Goal: Information Seeking & Learning: Learn about a topic

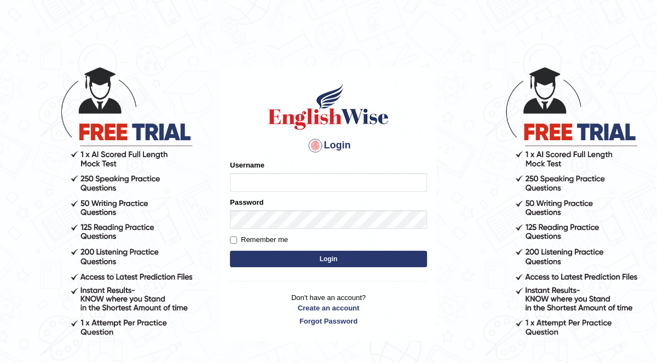
type input "KaurRavinder"
click at [341, 256] on button "Login" at bounding box center [328, 259] width 197 height 16
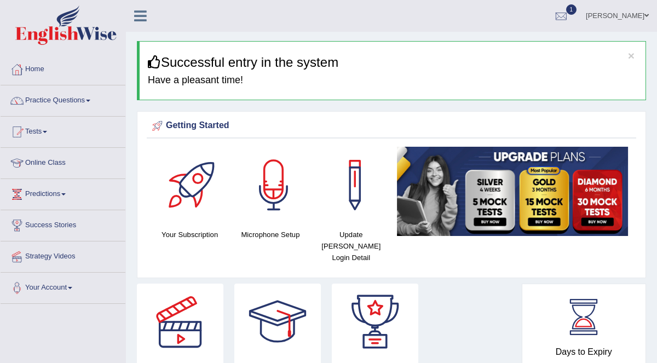
click at [90, 100] on span at bounding box center [88, 101] width 4 height 2
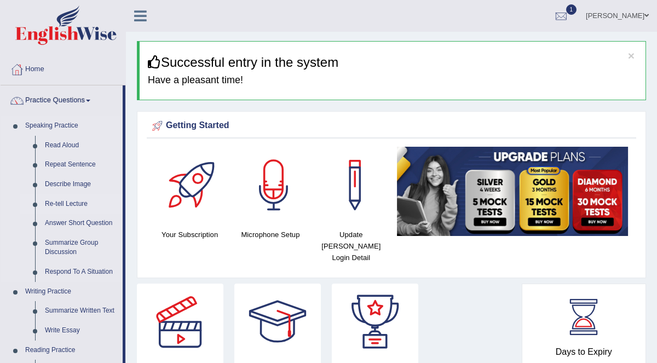
click at [66, 203] on link "Re-tell Lecture" at bounding box center [81, 204] width 83 height 20
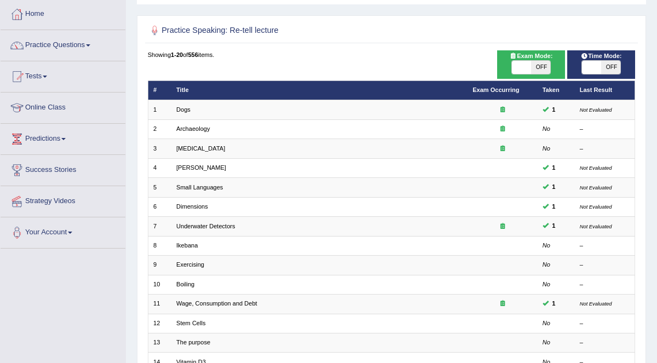
scroll to position [54, 0]
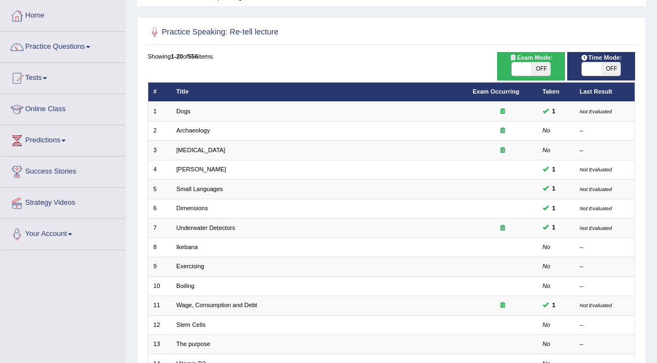
click at [529, 61] on span "Exam Mode:" at bounding box center [531, 58] width 50 height 10
click at [540, 68] on span "OFF" at bounding box center [540, 68] width 19 height 13
checkbox input "true"
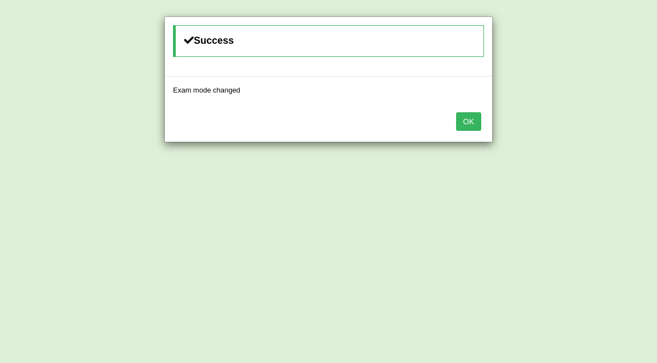
click at [467, 121] on button "OK" at bounding box center [468, 121] width 25 height 19
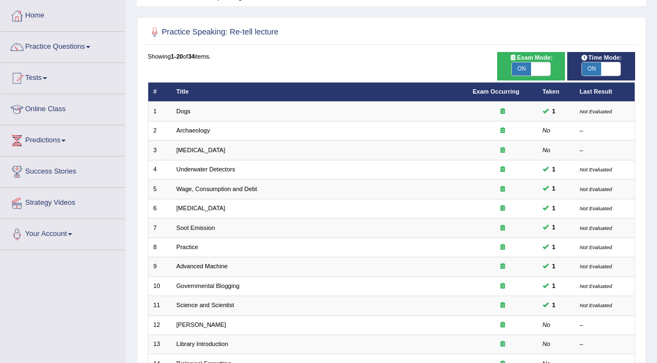
click at [597, 72] on span "ON" at bounding box center [591, 68] width 19 height 13
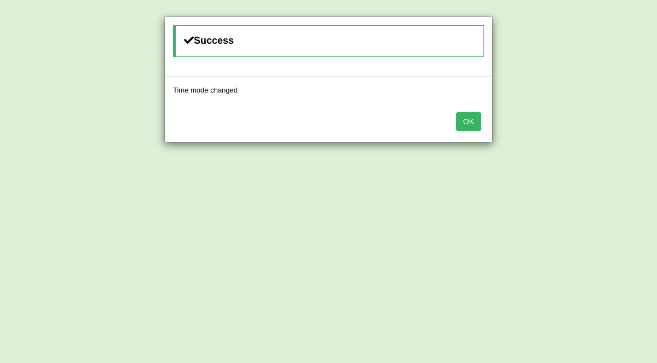
click at [473, 123] on button "OK" at bounding box center [468, 121] width 25 height 19
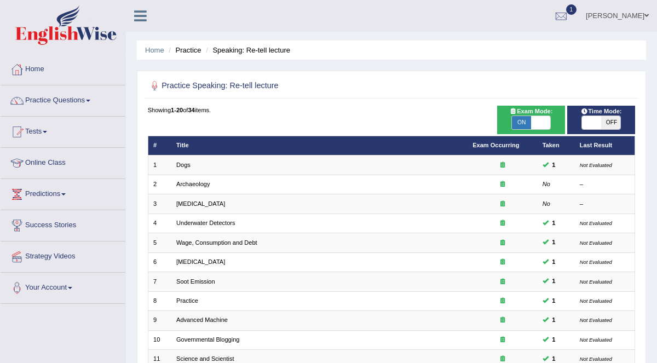
checkbox input "true"
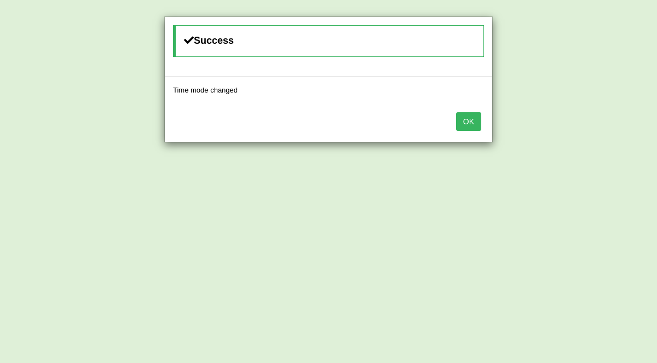
click at [468, 121] on button "OK" at bounding box center [468, 121] width 25 height 19
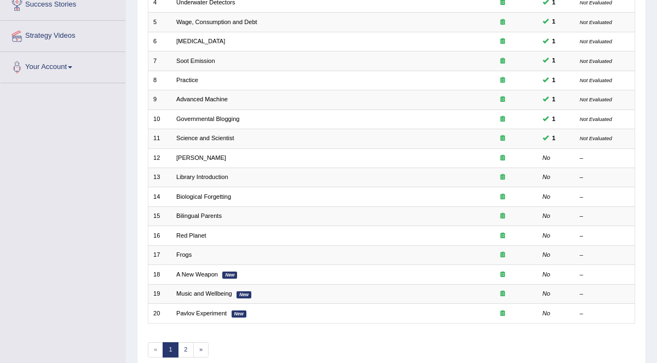
scroll to position [265, 0]
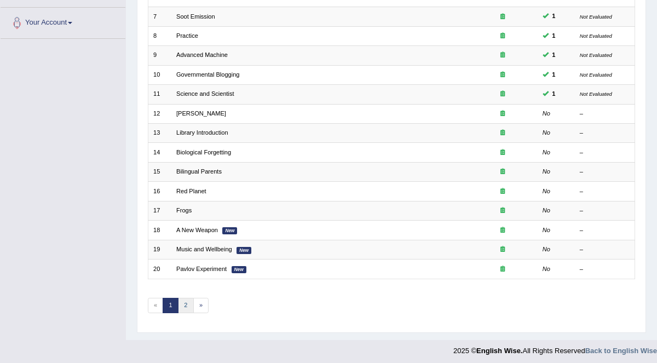
click at [183, 300] on link "2" at bounding box center [186, 305] width 16 height 15
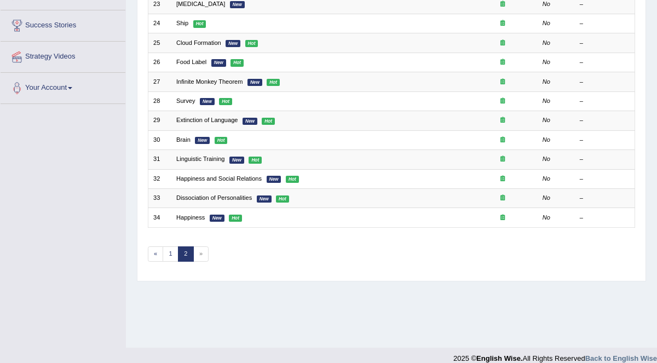
scroll to position [211, 0]
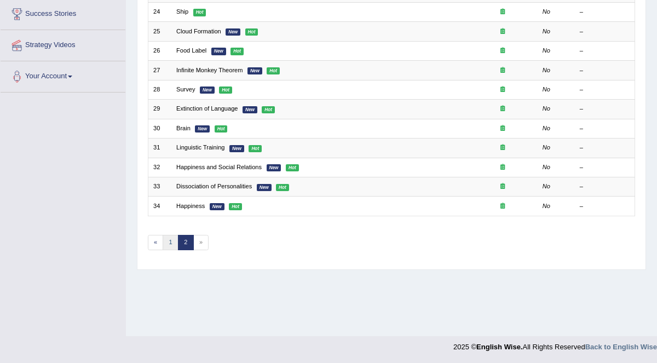
click at [169, 238] on link "1" at bounding box center [171, 242] width 16 height 15
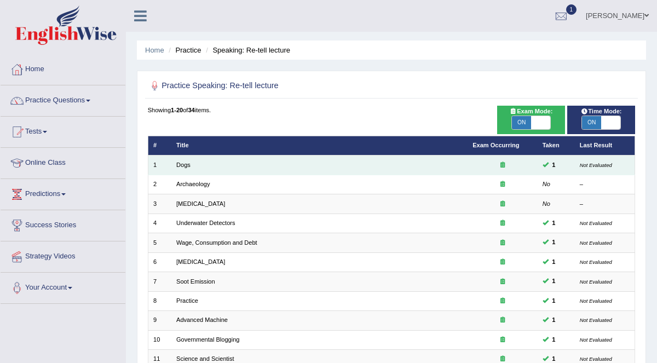
click at [346, 165] on td "Dogs" at bounding box center [319, 165] width 296 height 19
click at [428, 164] on td "Dogs" at bounding box center [319, 165] width 296 height 19
click at [180, 164] on link "Dogs" at bounding box center [183, 165] width 14 height 7
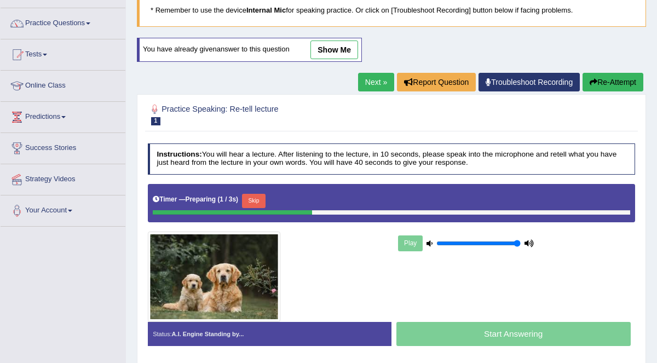
scroll to position [76, 0]
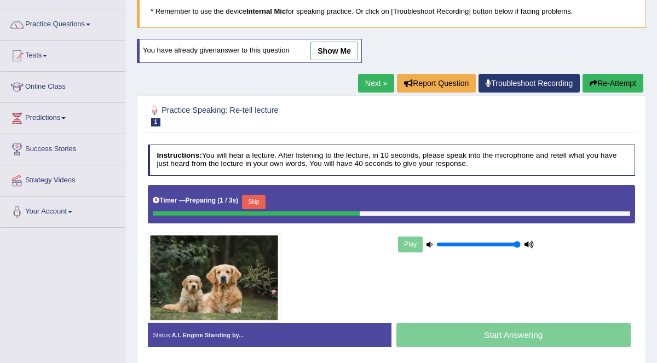
click at [616, 82] on button "Re-Attempt" at bounding box center [613, 83] width 61 height 19
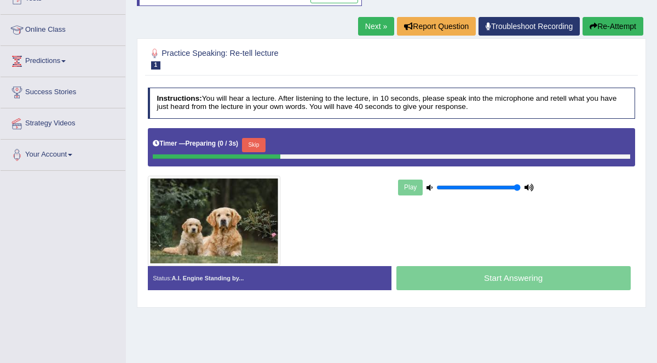
scroll to position [140, 0]
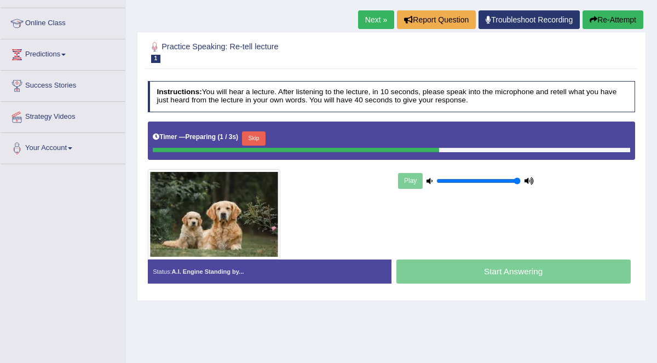
click at [252, 133] on button "Skip" at bounding box center [254, 138] width 24 height 14
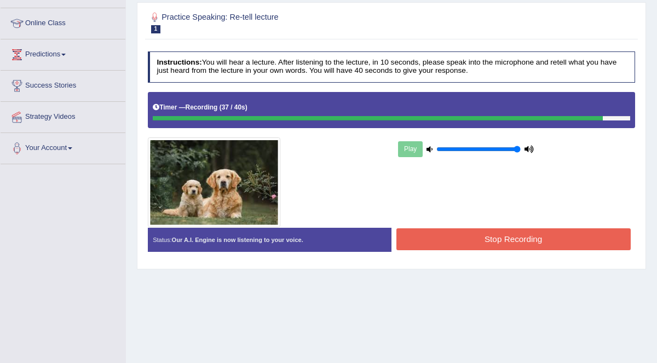
click at [479, 232] on button "Stop Recording" at bounding box center [514, 238] width 234 height 21
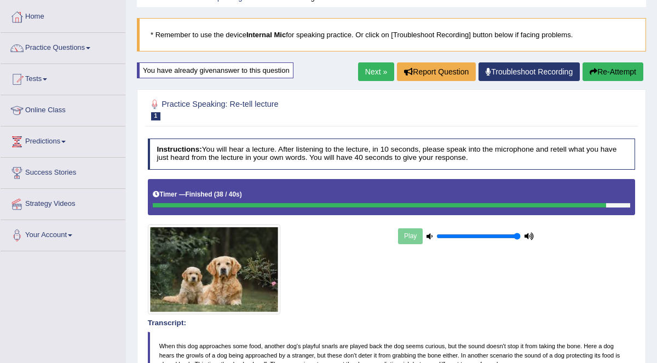
scroll to position [41, 0]
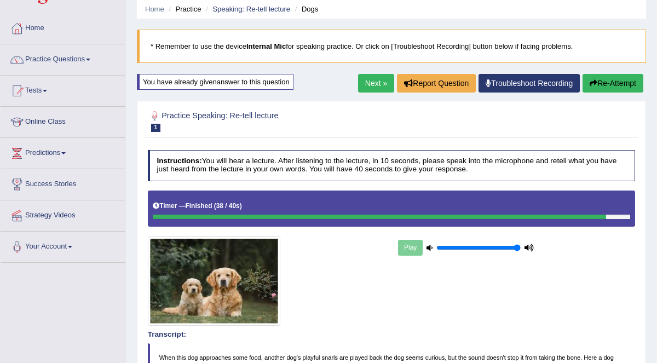
click at [374, 84] on link "Next »" at bounding box center [376, 83] width 36 height 19
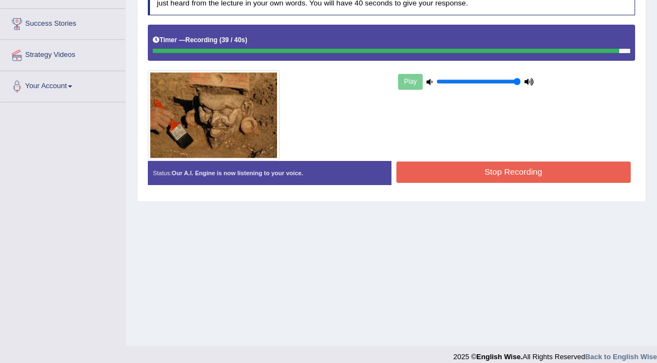
scroll to position [211, 0]
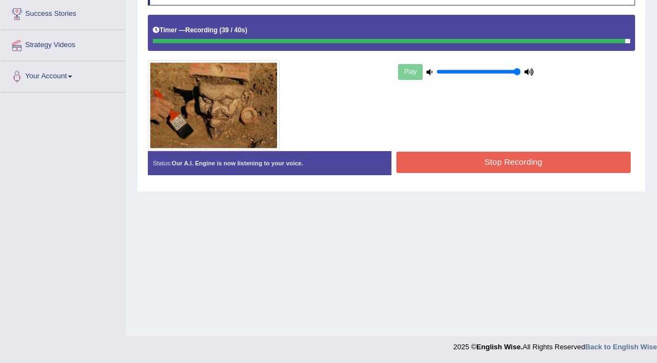
click at [556, 156] on button "Stop Recording" at bounding box center [514, 162] width 234 height 21
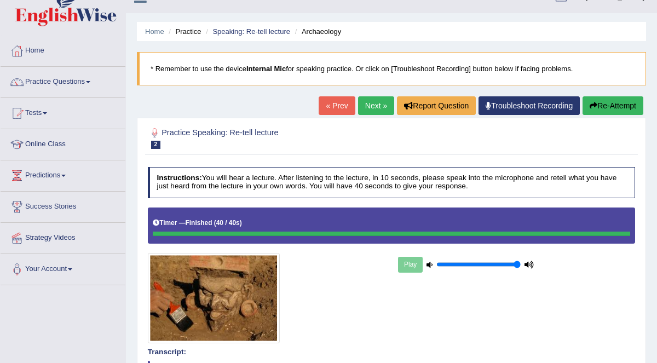
scroll to position [14, 0]
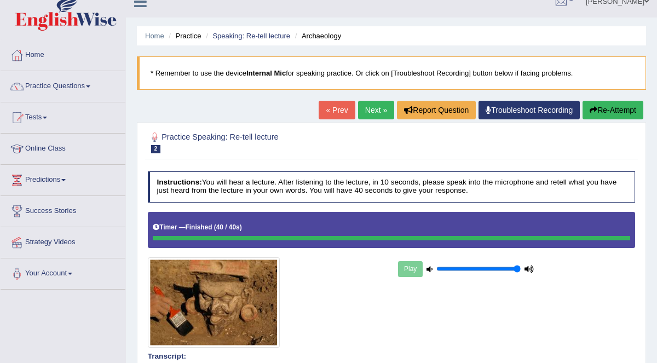
click at [375, 111] on link "Next »" at bounding box center [376, 110] width 36 height 19
click at [374, 110] on link "Next »" at bounding box center [376, 110] width 36 height 19
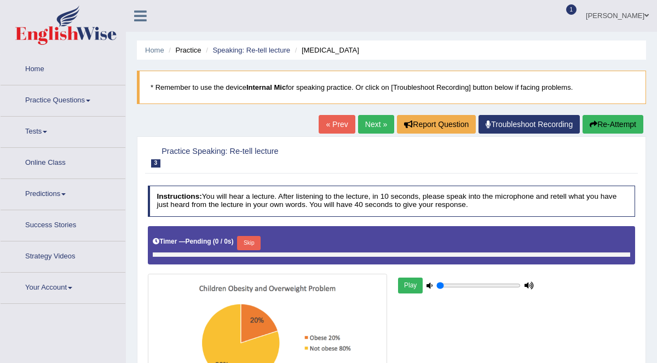
type input "1"
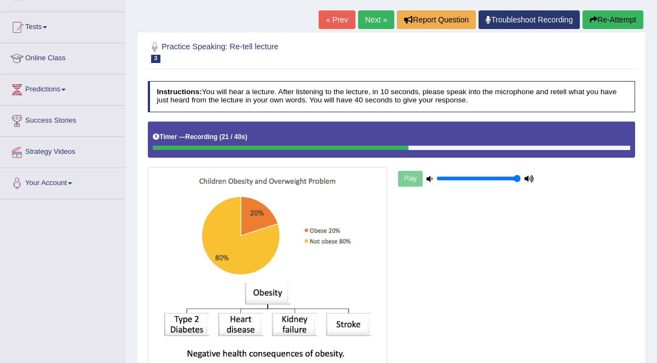
scroll to position [54, 0]
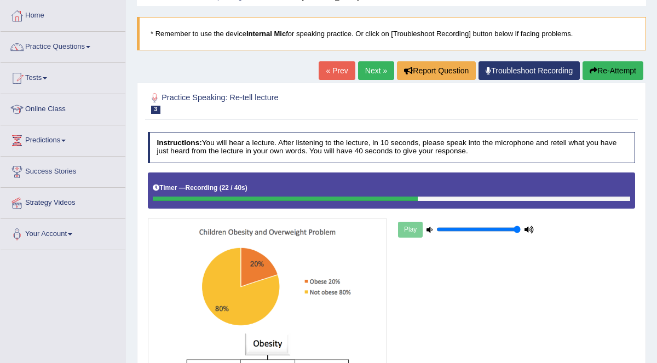
click at [608, 72] on button "Re-Attempt" at bounding box center [613, 70] width 61 height 19
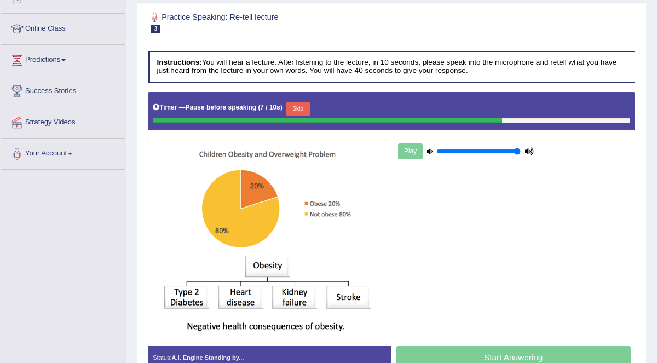
scroll to position [132, 0]
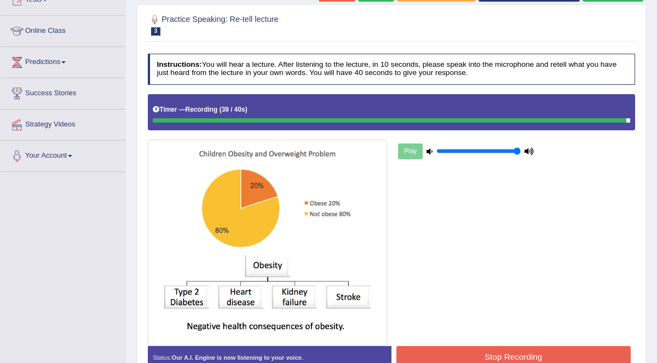
click at [522, 358] on button "Stop Recording" at bounding box center [514, 356] width 234 height 21
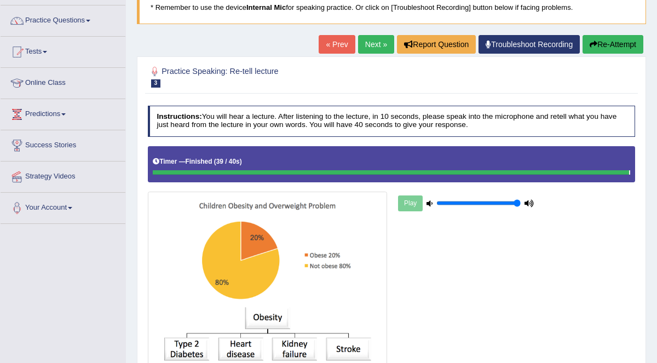
scroll to position [0, 0]
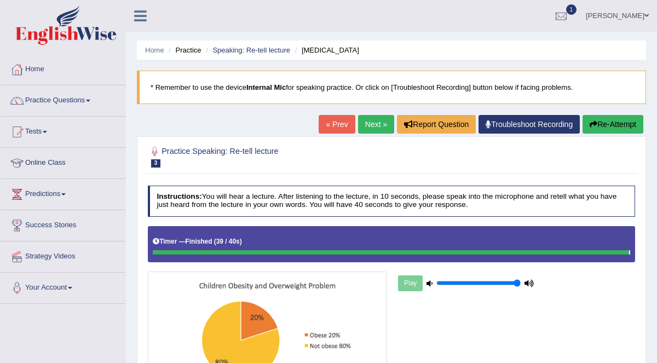
click at [382, 124] on link "Next »" at bounding box center [376, 124] width 36 height 19
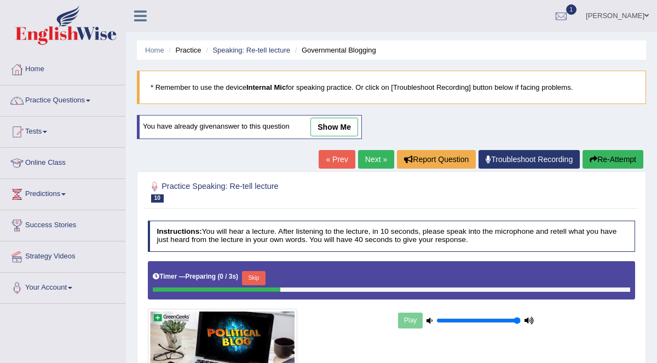
click at [391, 152] on link "Next »" at bounding box center [376, 159] width 36 height 19
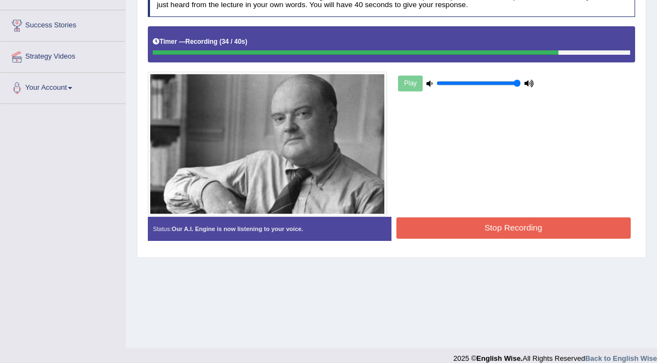
scroll to position [211, 0]
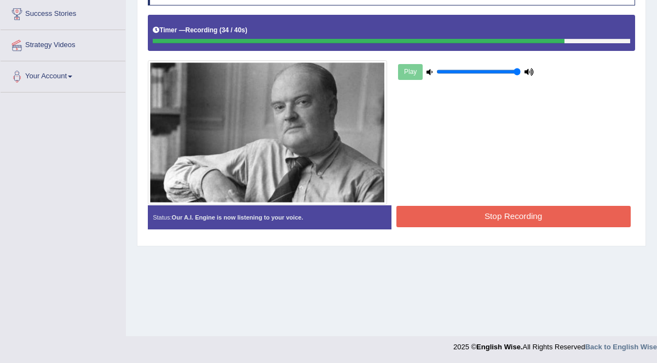
click at [553, 211] on button "Stop Recording" at bounding box center [514, 216] width 234 height 21
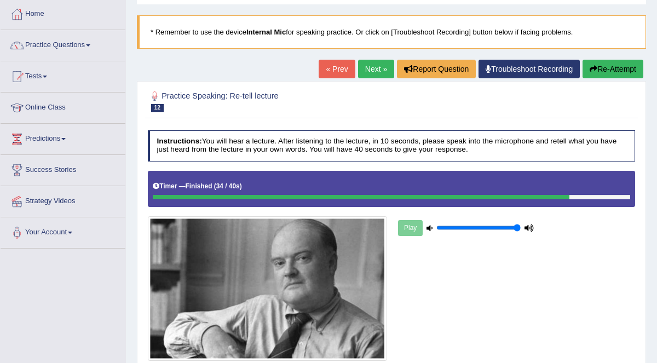
scroll to position [0, 0]
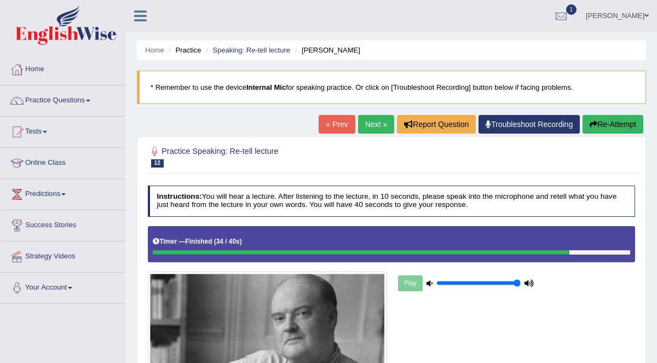
click at [388, 126] on link "Next »" at bounding box center [376, 124] width 36 height 19
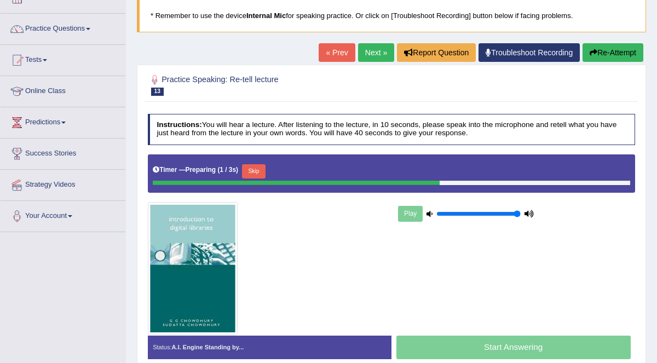
scroll to position [73, 0]
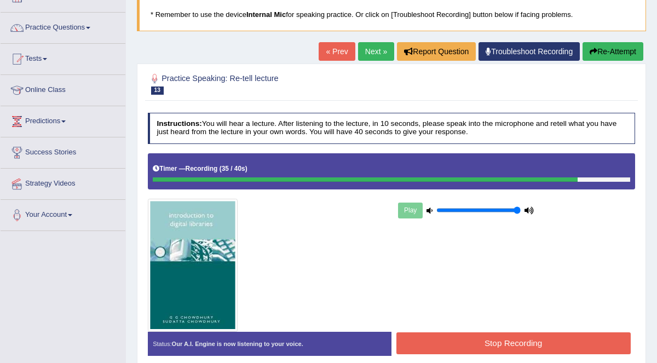
click at [541, 343] on button "Stop Recording" at bounding box center [514, 342] width 234 height 21
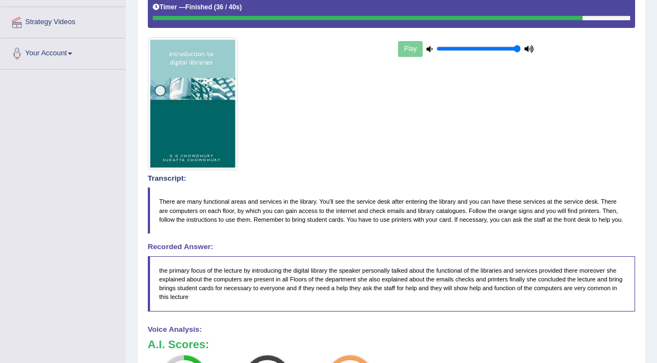
scroll to position [0, 0]
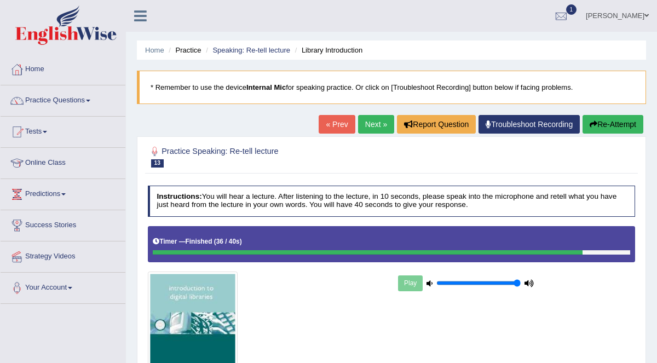
click at [73, 103] on link "Practice Questions" at bounding box center [63, 98] width 125 height 27
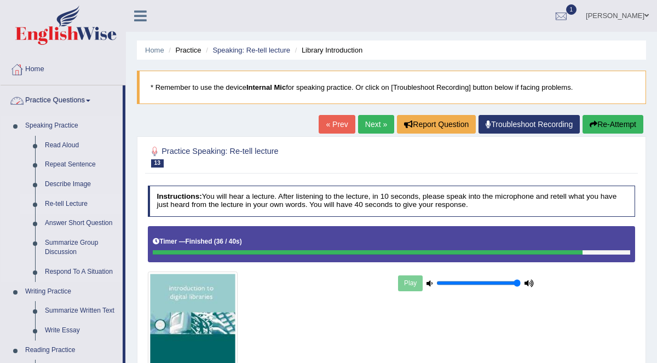
click at [83, 202] on link "Re-tell Lecture" at bounding box center [81, 204] width 83 height 20
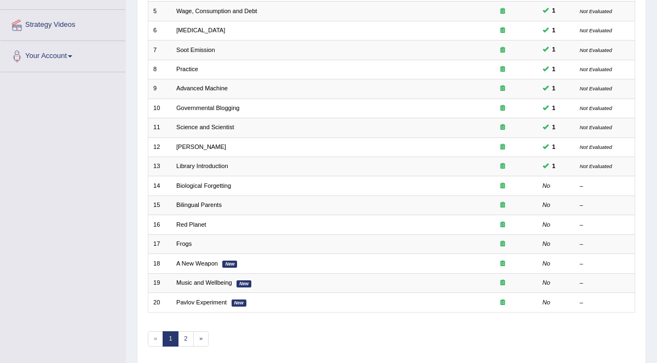
scroll to position [232, 0]
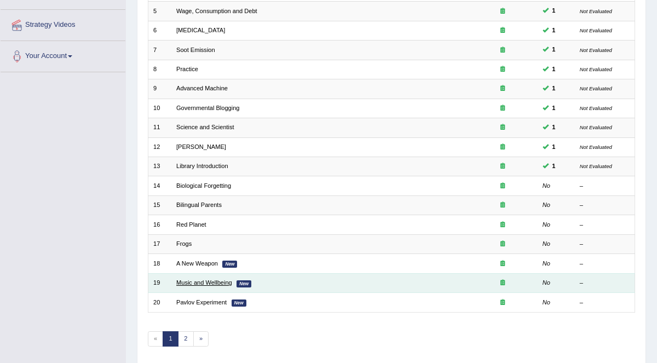
click at [214, 280] on link "Music and Wellbeing" at bounding box center [204, 282] width 56 height 7
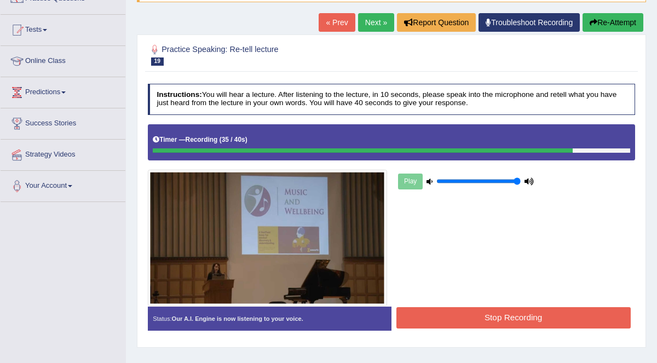
scroll to position [211, 0]
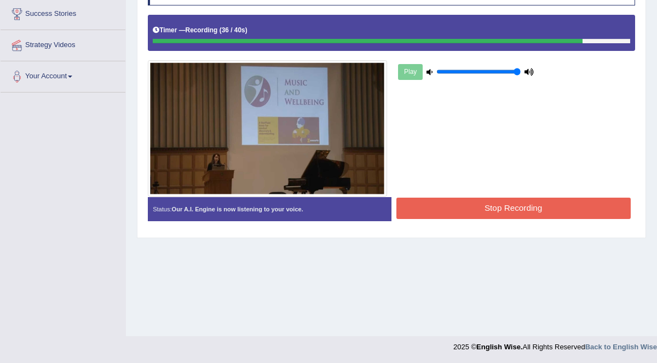
click at [526, 207] on button "Stop Recording" at bounding box center [514, 208] width 234 height 21
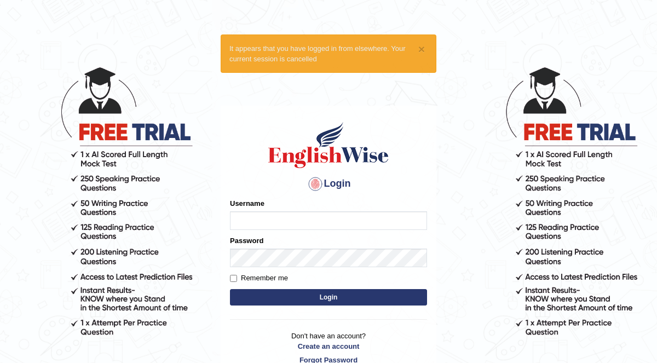
type input "KaurRavinder"
click at [384, 304] on button "Login" at bounding box center [328, 297] width 197 height 16
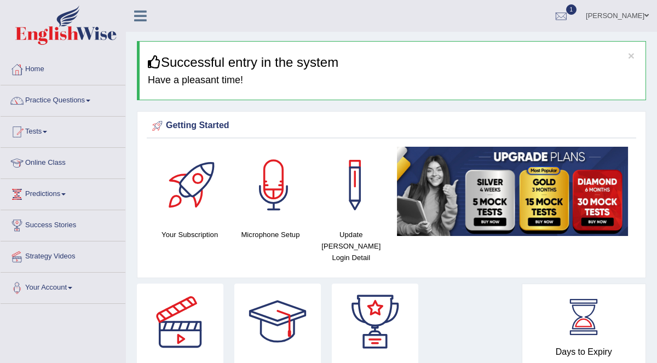
click at [72, 96] on link "Practice Questions" at bounding box center [63, 98] width 125 height 27
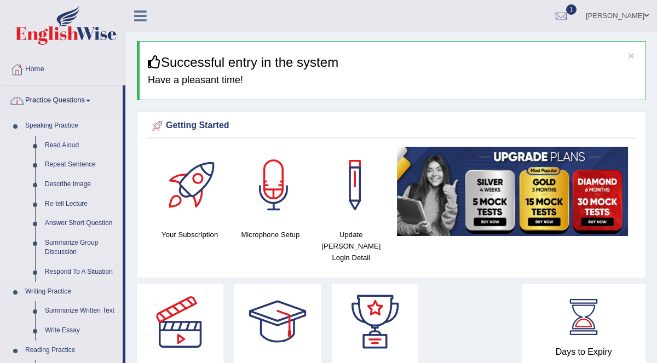
click at [71, 202] on link "Re-tell Lecture" at bounding box center [81, 204] width 83 height 20
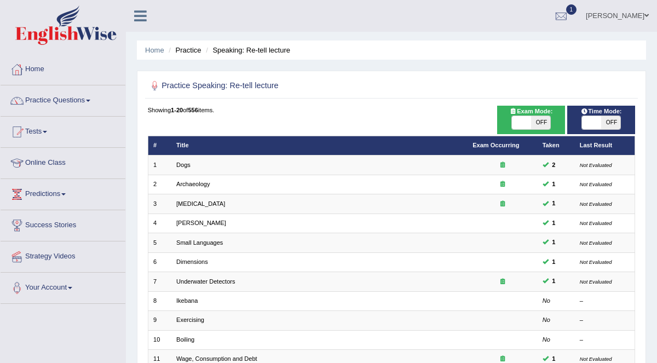
click at [540, 121] on span "OFF" at bounding box center [540, 122] width 19 height 13
checkbox input "true"
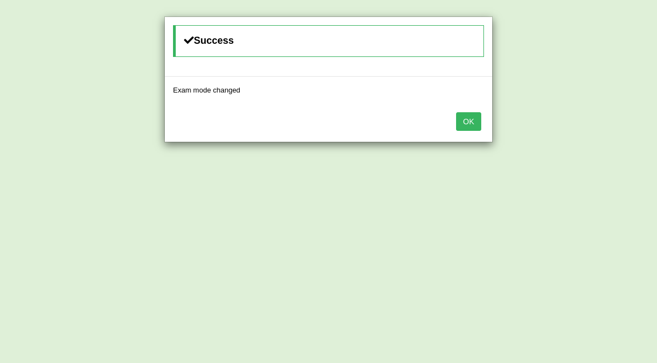
click at [469, 121] on button "OK" at bounding box center [468, 121] width 25 height 19
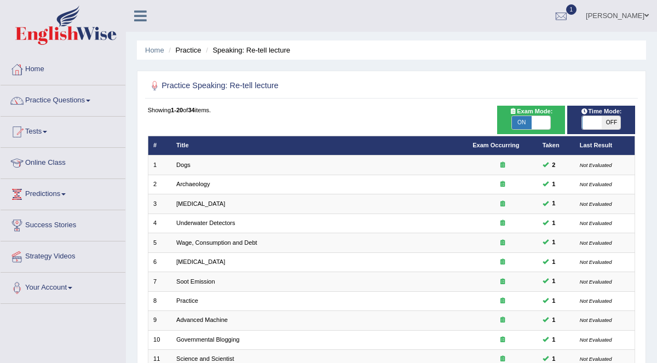
click at [601, 113] on span "Time Mode:" at bounding box center [601, 112] width 48 height 10
click at [600, 111] on span "Time Mode:" at bounding box center [601, 112] width 48 height 10
click at [600, 113] on span "Time Mode:" at bounding box center [601, 112] width 48 height 10
checkbox input "true"
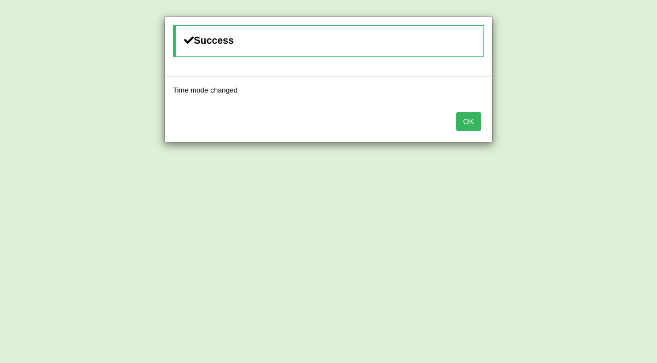
click at [471, 120] on button "OK" at bounding box center [468, 121] width 25 height 19
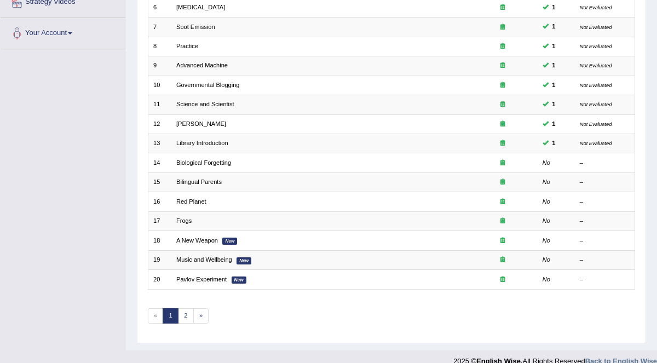
scroll to position [257, 0]
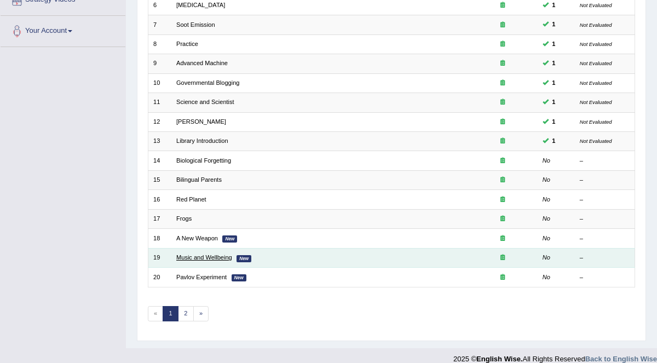
click at [220, 254] on link "Music and Wellbeing" at bounding box center [204, 257] width 56 height 7
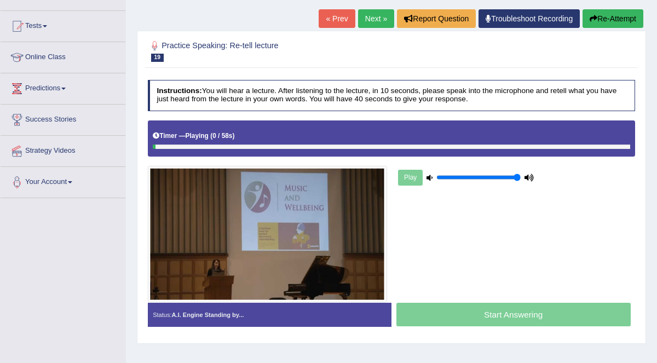
scroll to position [107, 0]
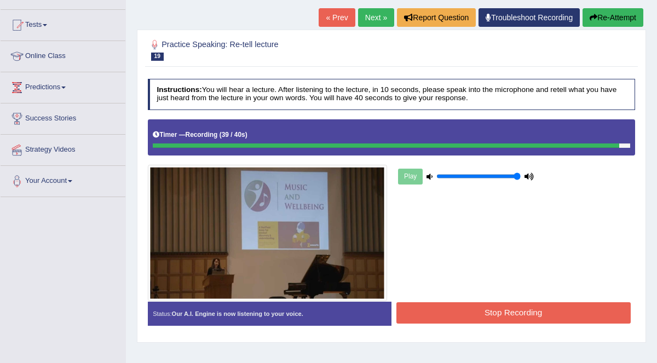
click at [536, 302] on div "Start Answering" at bounding box center [514, 302] width 244 height 1
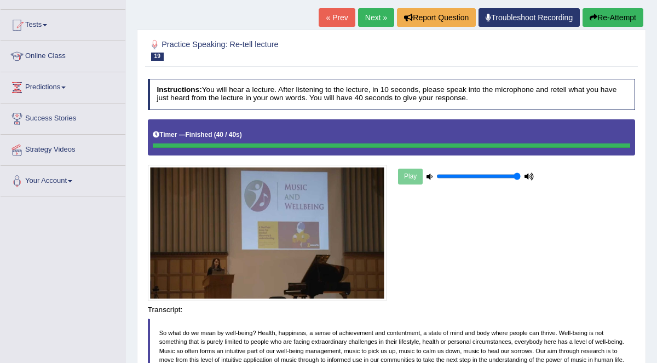
click at [0, 0] on div "Saving your answer..." at bounding box center [0, 0] width 0 height 0
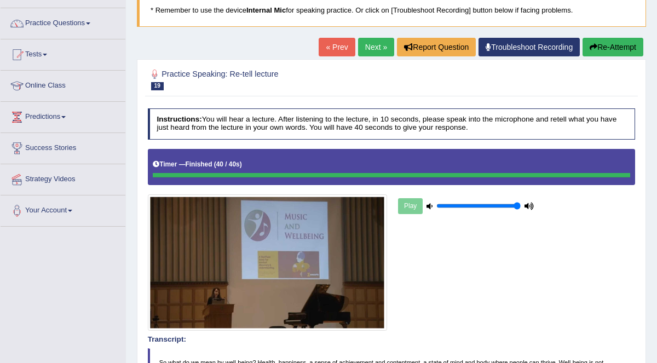
scroll to position [76, 0]
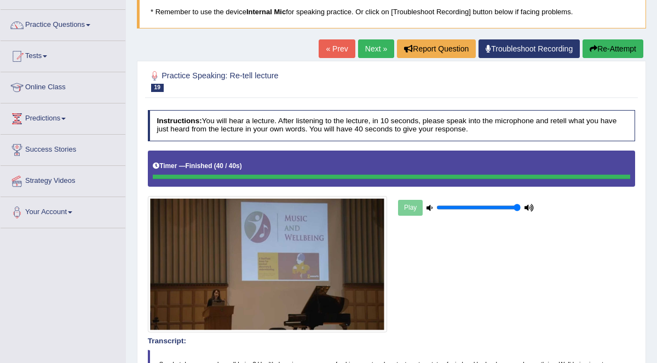
click at [382, 53] on link "Next »" at bounding box center [376, 48] width 36 height 19
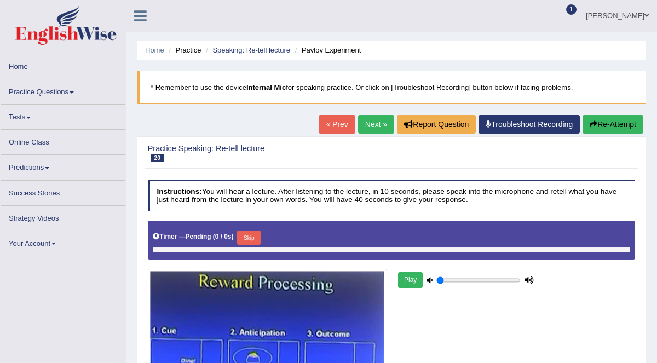
type input "1"
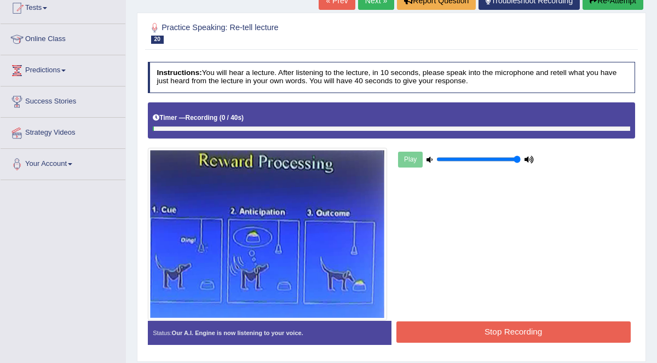
scroll to position [126, 0]
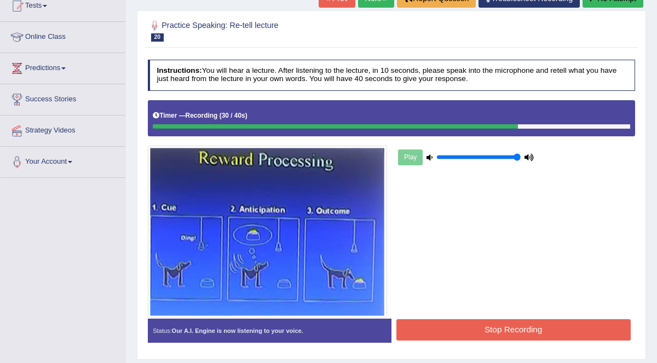
click at [561, 319] on div "Start Answering" at bounding box center [514, 319] width 244 height 1
click at [574, 326] on button "Stop Recording" at bounding box center [514, 329] width 234 height 21
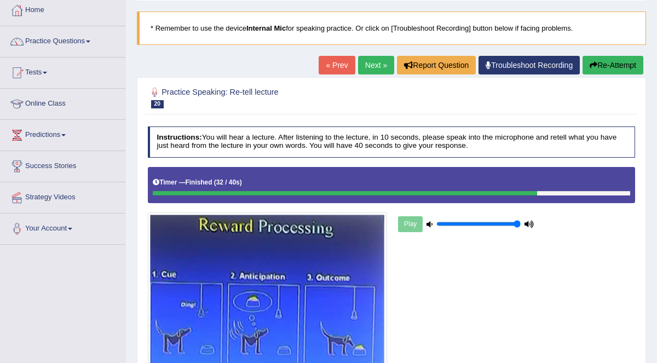
scroll to position [0, 0]
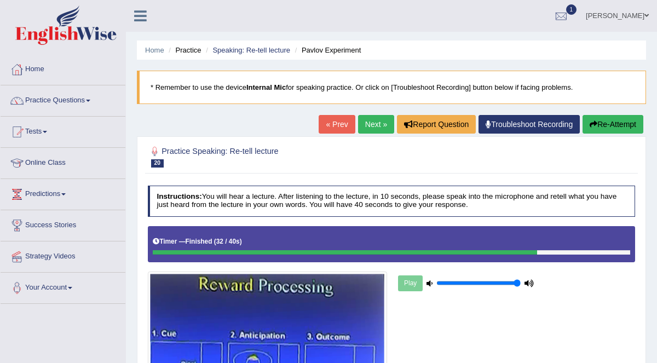
click at [71, 97] on link "Practice Questions" at bounding box center [63, 98] width 125 height 27
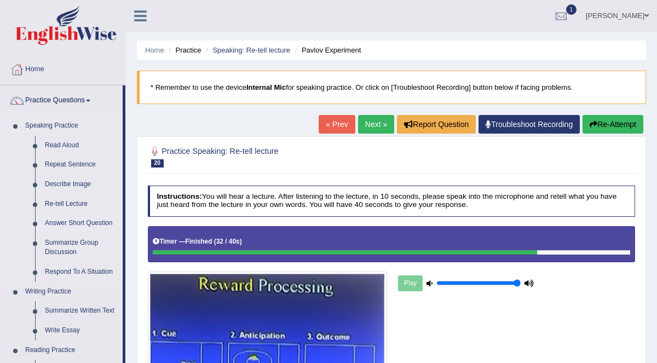
click at [87, 223] on link "Answer Short Question" at bounding box center [81, 224] width 83 height 20
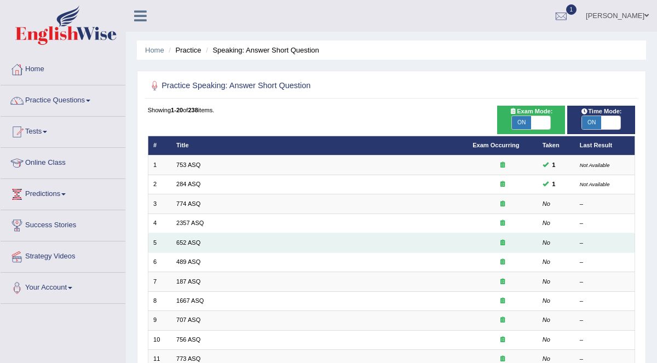
click at [603, 239] on div "–" at bounding box center [605, 243] width 50 height 9
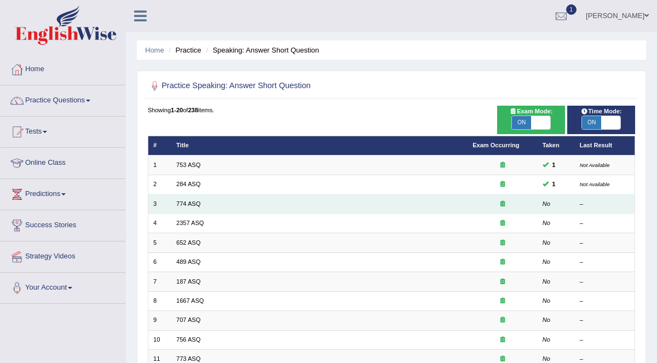
click at [605, 204] on div "–" at bounding box center [605, 204] width 50 height 9
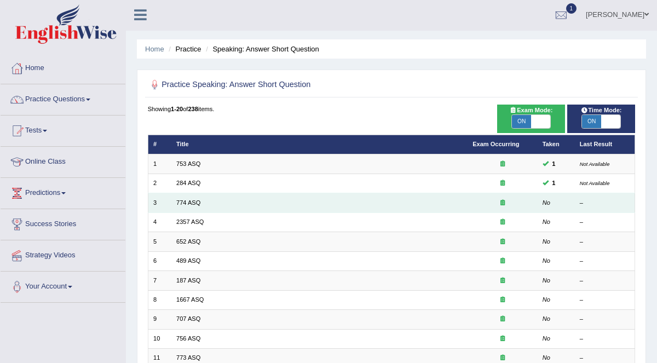
click at [255, 202] on td "774 ASQ" at bounding box center [319, 202] width 296 height 19
click at [189, 201] on link "774 ASQ" at bounding box center [188, 202] width 24 height 7
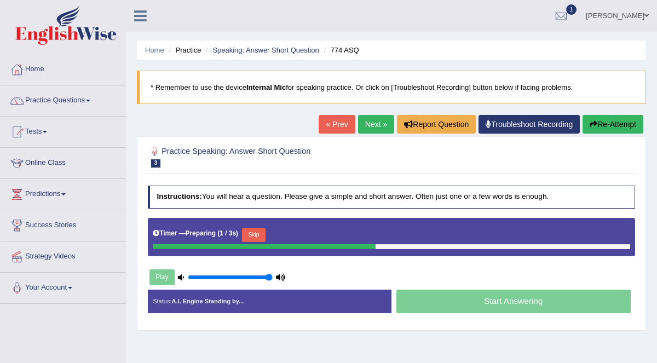
click at [253, 231] on button "Skip" at bounding box center [254, 235] width 24 height 14
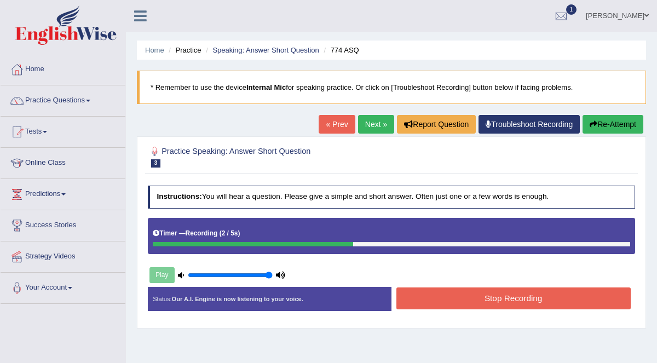
click at [548, 297] on button "Stop Recording" at bounding box center [514, 298] width 234 height 21
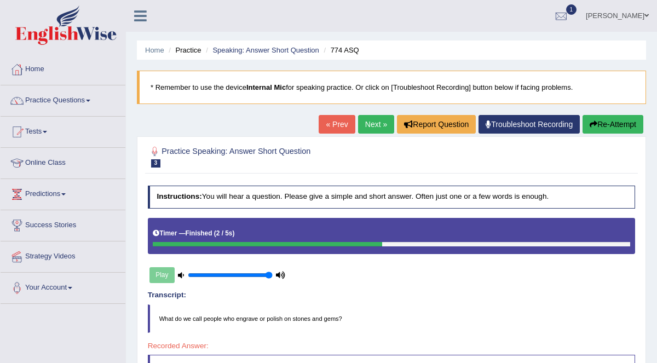
click at [384, 122] on link "Next »" at bounding box center [376, 124] width 36 height 19
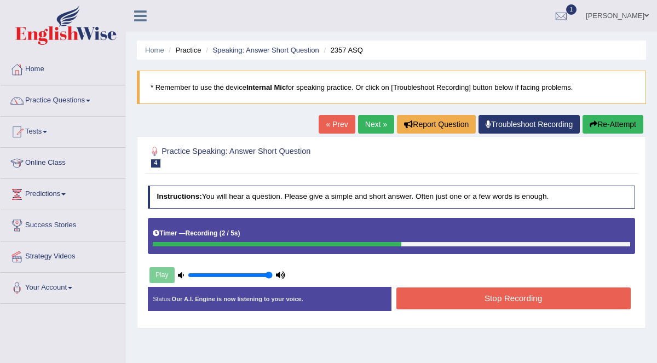
click at [533, 296] on button "Stop Recording" at bounding box center [514, 298] width 234 height 21
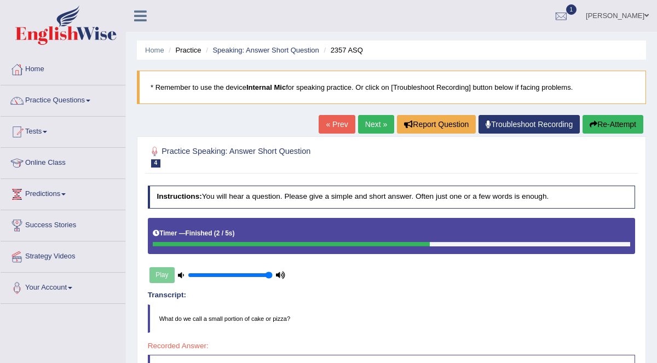
click at [80, 96] on link "Practice Questions" at bounding box center [63, 98] width 125 height 27
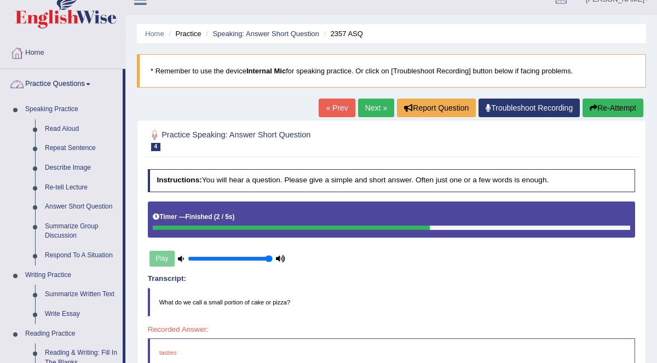
scroll to position [47, 0]
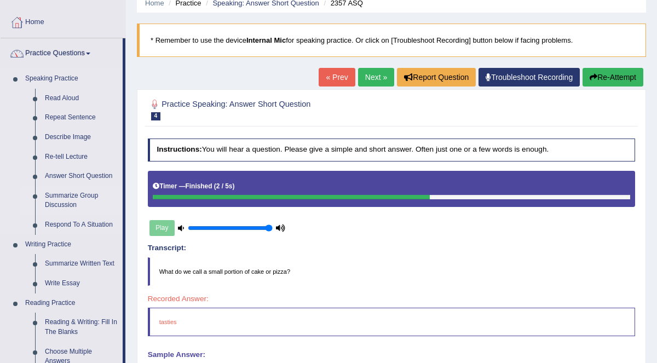
click at [65, 195] on link "Summarize Group Discussion" at bounding box center [81, 200] width 83 height 29
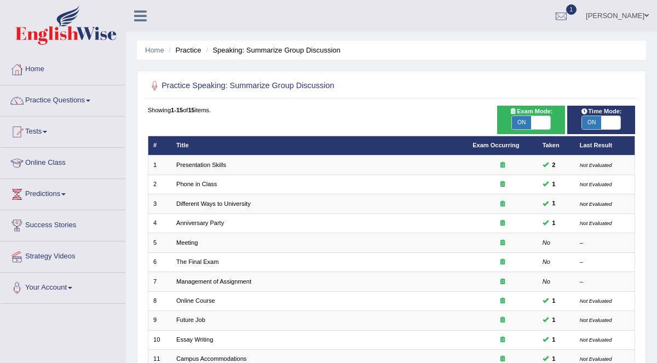
click at [530, 121] on span "ON" at bounding box center [521, 122] width 19 height 13
checkbox input "false"
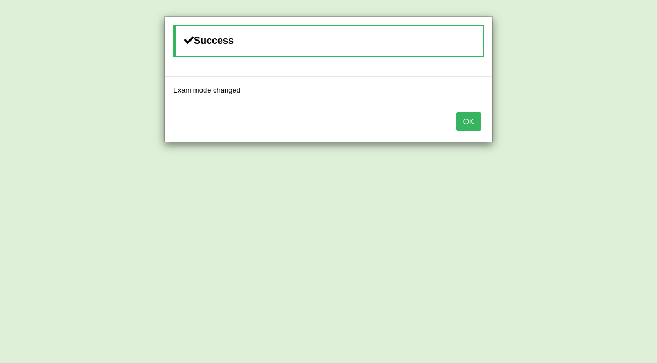
click at [477, 121] on button "OK" at bounding box center [468, 121] width 25 height 19
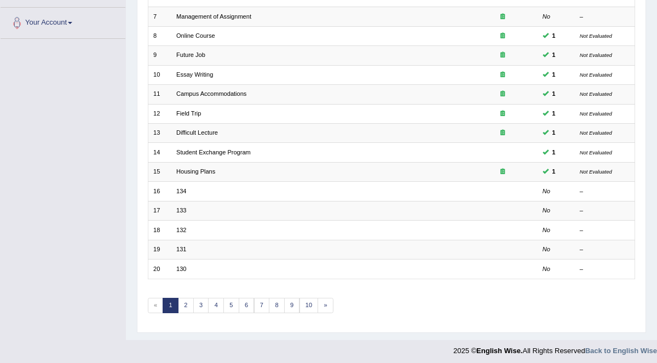
scroll to position [263, 0]
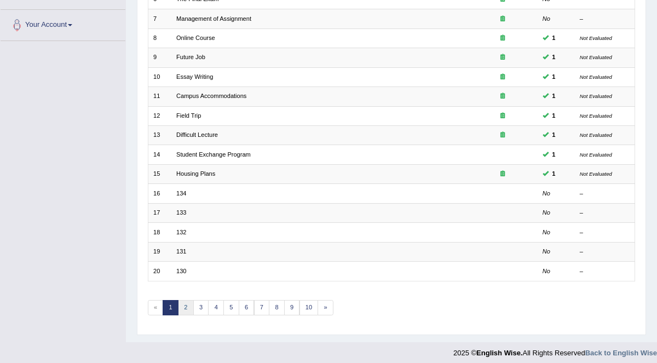
click at [183, 302] on link "2" at bounding box center [186, 307] width 16 height 15
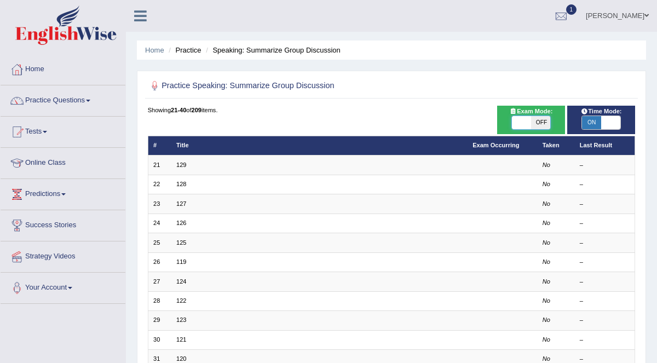
checkbox input "true"
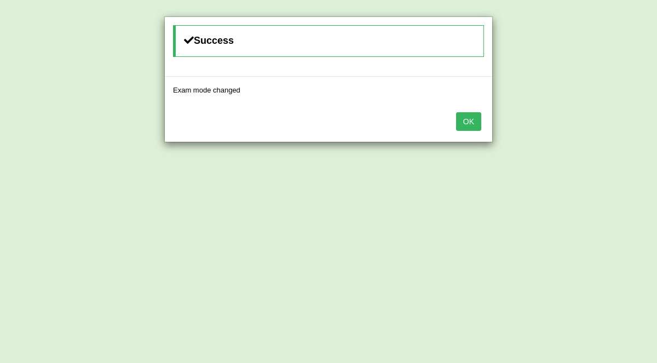
click at [469, 119] on button "OK" at bounding box center [468, 121] width 25 height 19
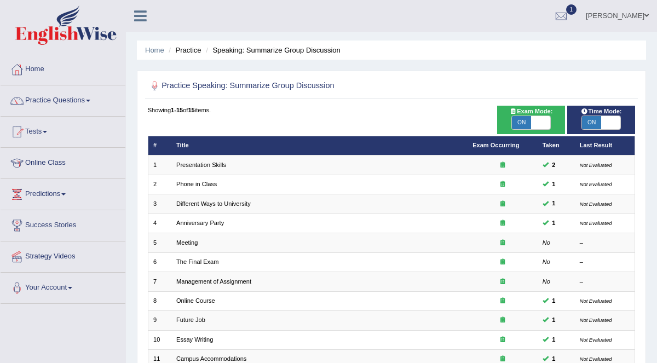
scroll to position [3, 0]
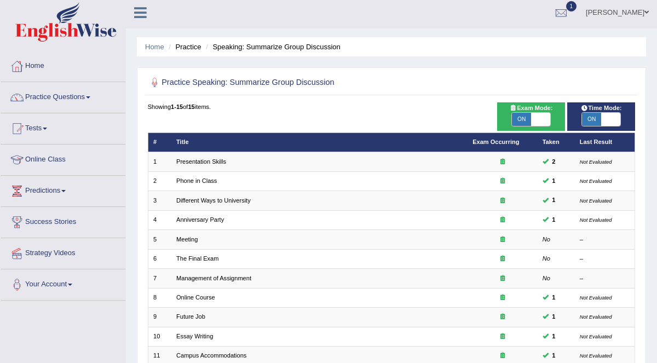
click at [81, 94] on link "Practice Questions" at bounding box center [63, 95] width 125 height 27
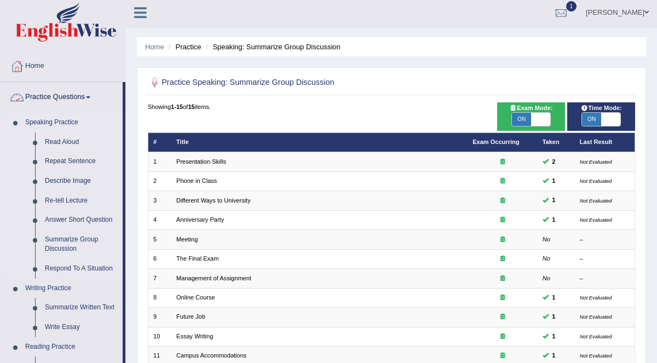
click at [70, 139] on link "Read Aloud" at bounding box center [81, 143] width 83 height 20
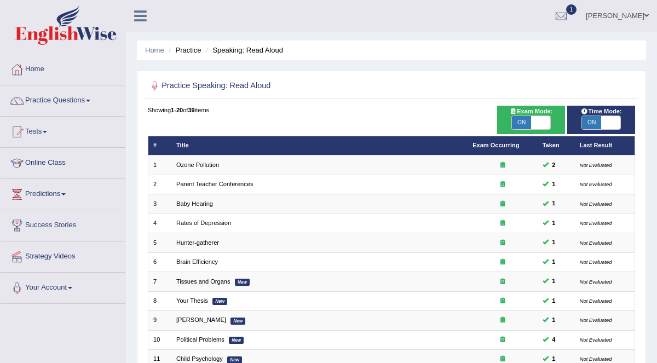
click at [79, 103] on link "Practice Questions" at bounding box center [63, 98] width 125 height 27
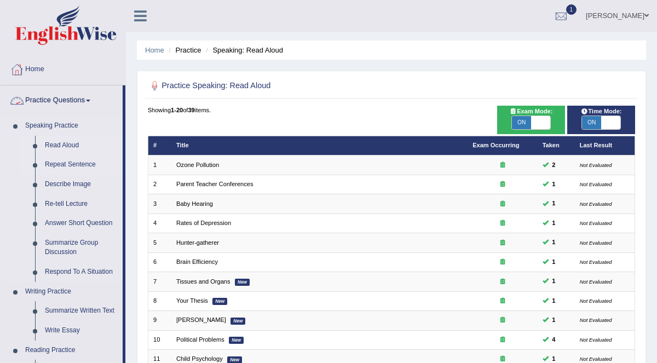
click at [91, 164] on link "Repeat Sentence" at bounding box center [81, 165] width 83 height 20
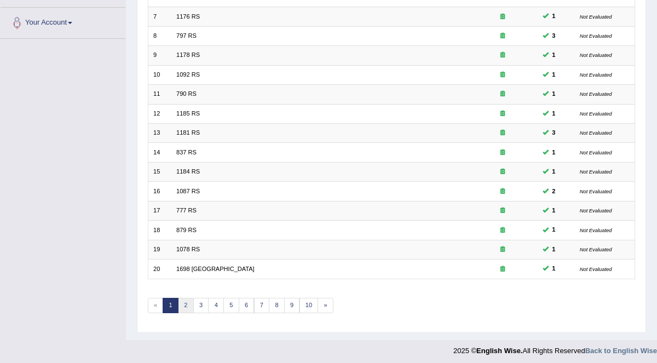
click at [183, 300] on link "2" at bounding box center [186, 305] width 16 height 15
click at [199, 300] on link "3" at bounding box center [201, 305] width 16 height 15
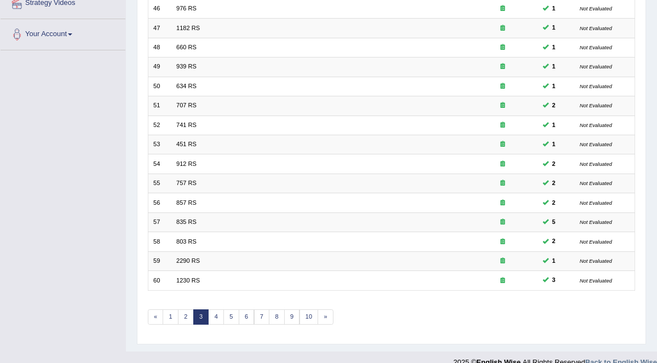
scroll to position [253, 0]
click at [214, 312] on link "4" at bounding box center [216, 317] width 16 height 15
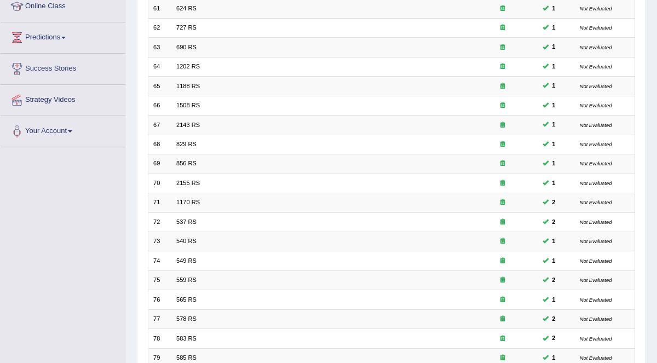
scroll to position [265, 0]
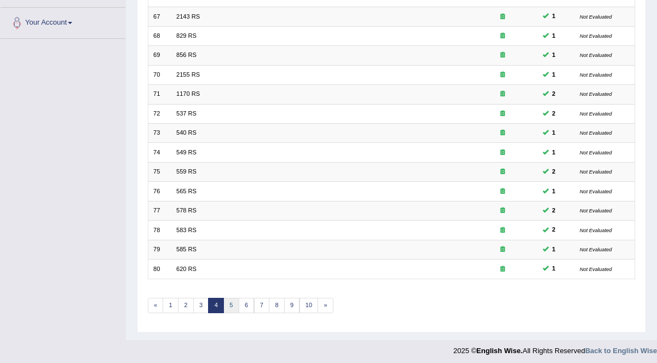
click at [228, 300] on link "5" at bounding box center [231, 305] width 16 height 15
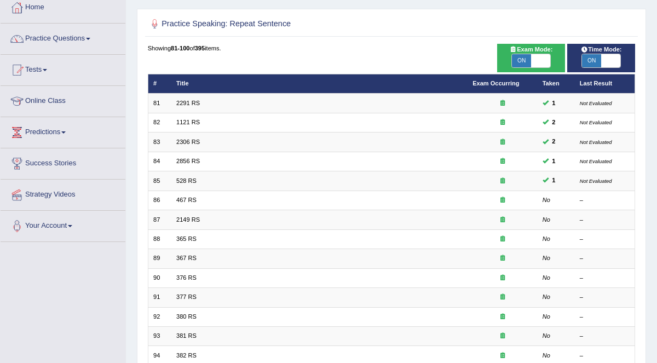
scroll to position [65, 0]
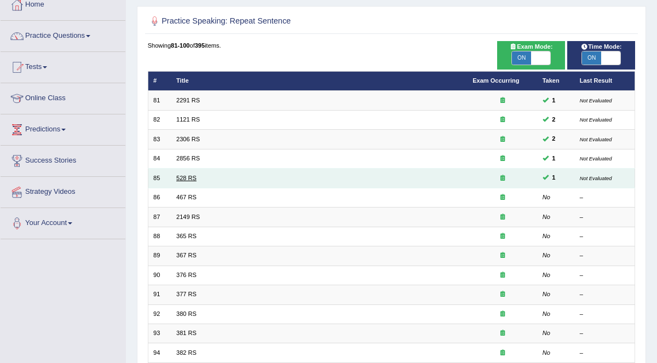
click at [192, 175] on link "528 RS" at bounding box center [186, 178] width 20 height 7
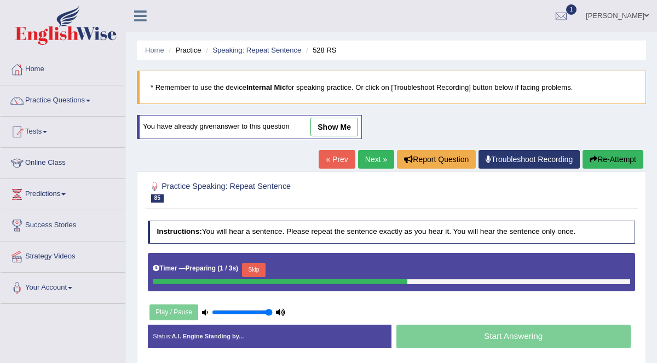
click at [326, 124] on link "show me" at bounding box center [335, 127] width 48 height 19
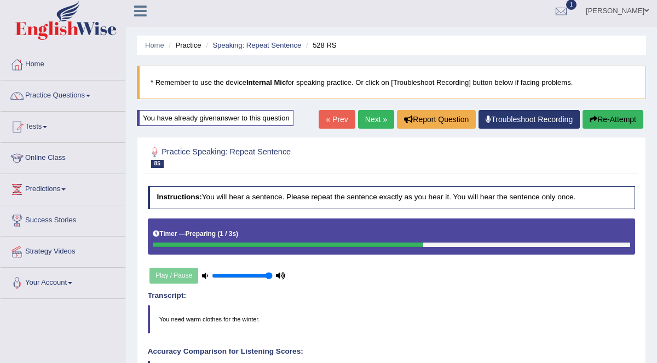
scroll to position [7, 0]
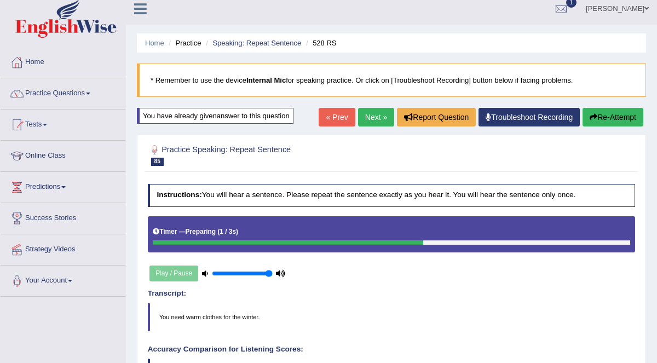
click at [619, 117] on button "Re-Attempt" at bounding box center [613, 117] width 61 height 19
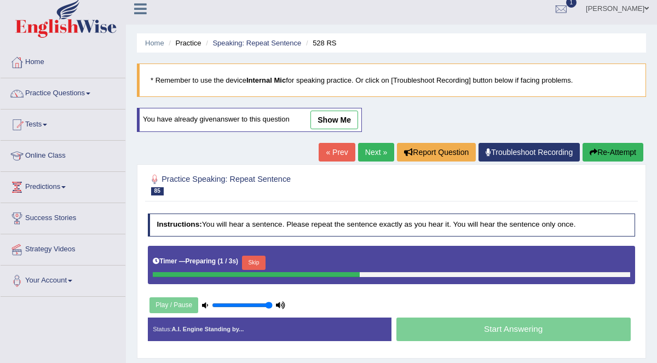
click at [253, 260] on button "Skip" at bounding box center [254, 263] width 24 height 14
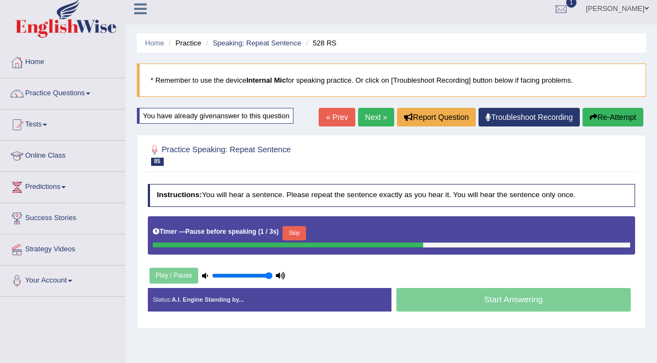
click at [286, 233] on button "Skip" at bounding box center [295, 233] width 24 height 14
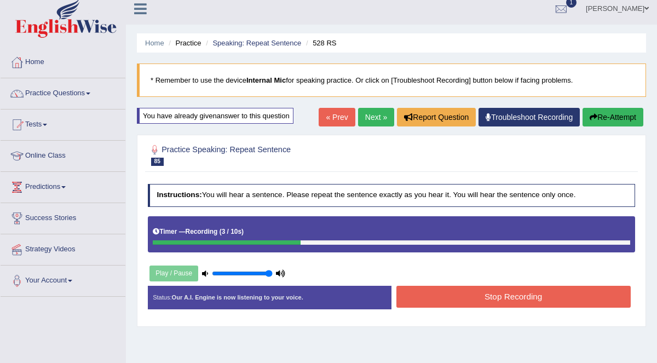
click at [576, 294] on button "Stop Recording" at bounding box center [514, 296] width 234 height 21
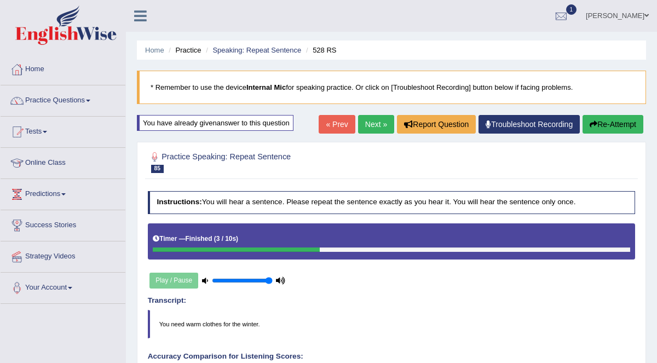
click at [90, 100] on span at bounding box center [88, 101] width 4 height 2
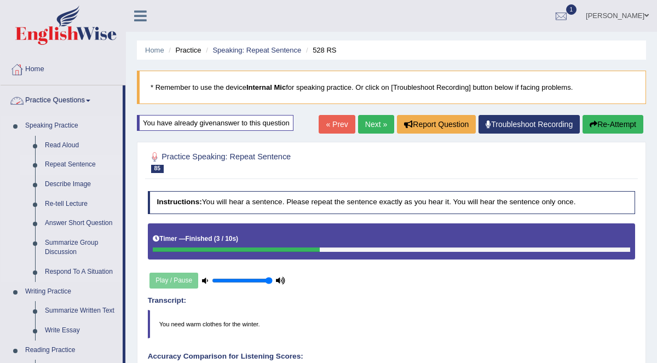
click at [96, 169] on link "Repeat Sentence" at bounding box center [81, 165] width 83 height 20
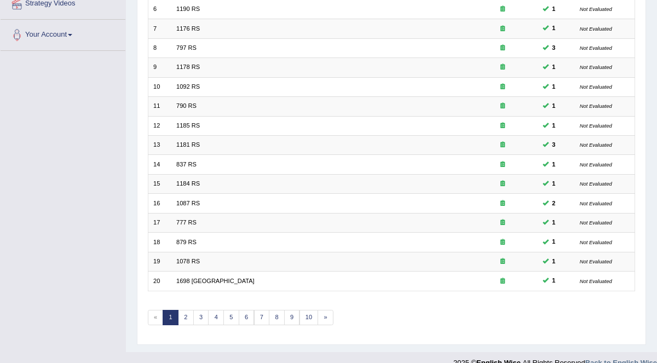
scroll to position [265, 0]
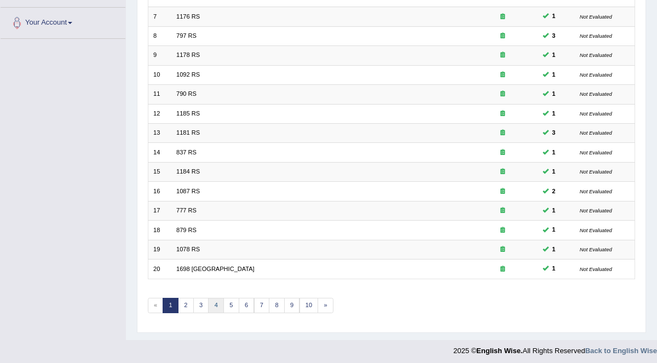
click at [214, 300] on link "4" at bounding box center [216, 305] width 16 height 15
click at [229, 299] on link "5" at bounding box center [231, 305] width 16 height 15
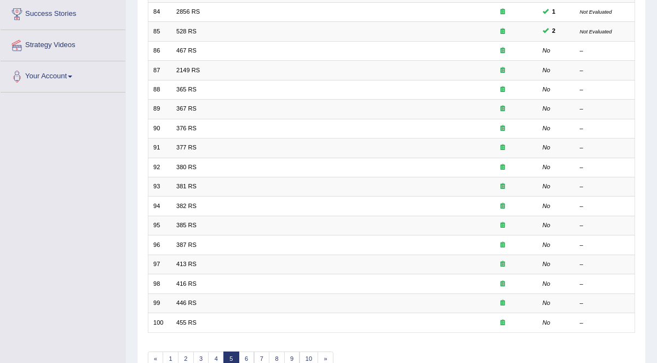
scroll to position [265, 0]
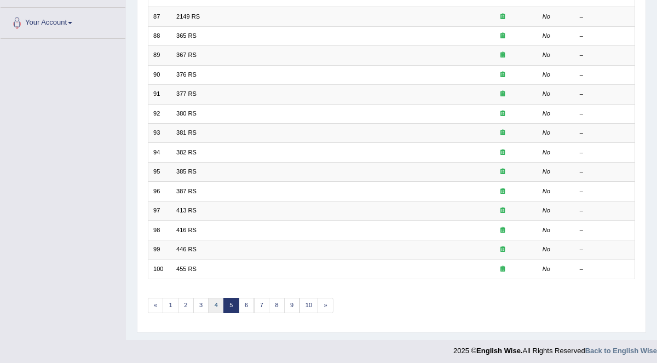
click at [214, 300] on link "4" at bounding box center [216, 305] width 16 height 15
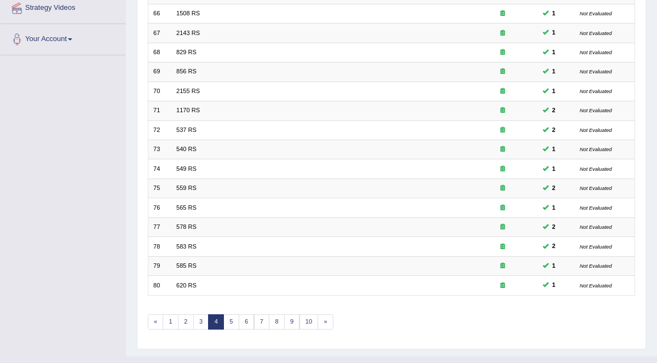
scroll to position [265, 0]
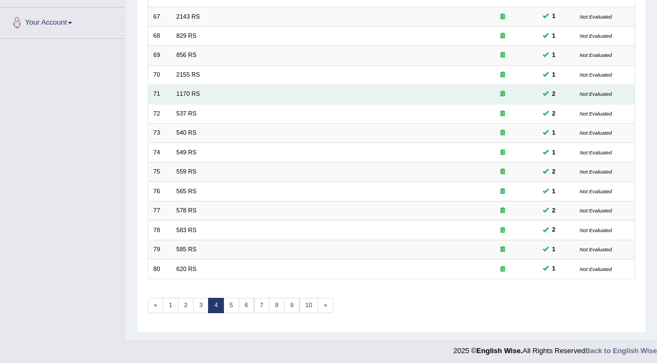
click at [482, 93] on div at bounding box center [503, 94] width 60 height 9
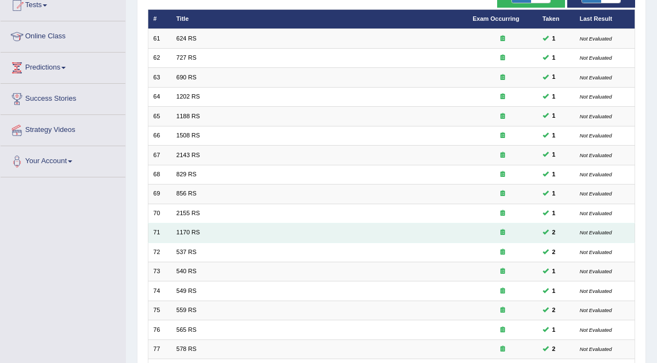
scroll to position [0, 0]
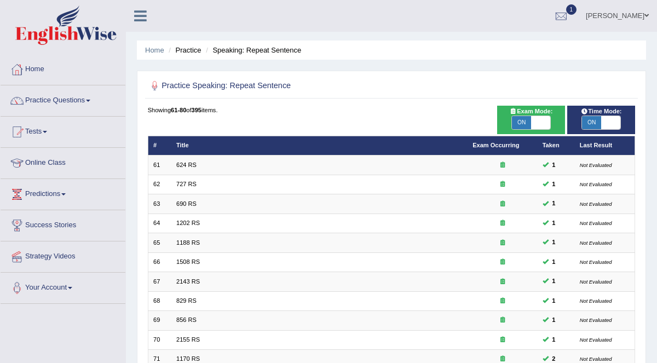
click at [90, 100] on span at bounding box center [88, 101] width 4 height 2
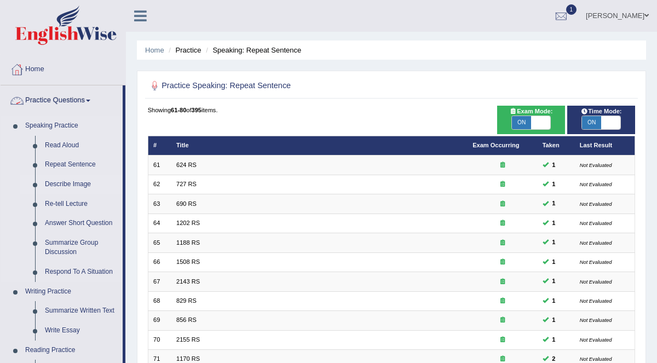
click at [84, 185] on link "Describe Image" at bounding box center [81, 185] width 83 height 20
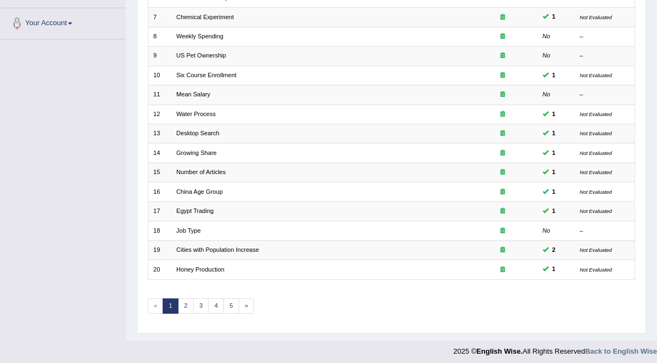
scroll to position [265, 0]
click at [183, 300] on link "2" at bounding box center [186, 305] width 16 height 15
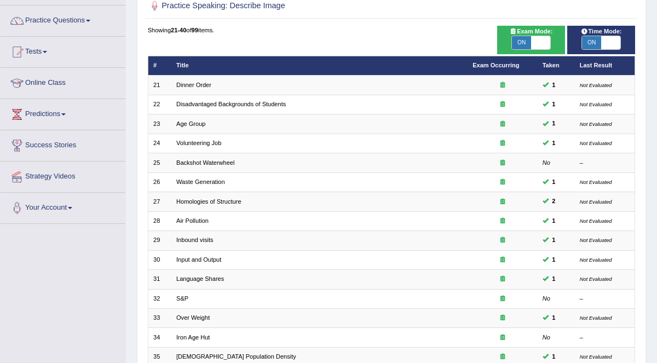
scroll to position [265, 0]
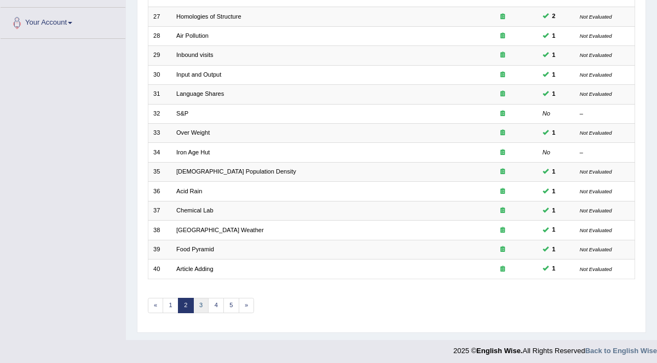
click at [199, 300] on link "3" at bounding box center [201, 305] width 16 height 15
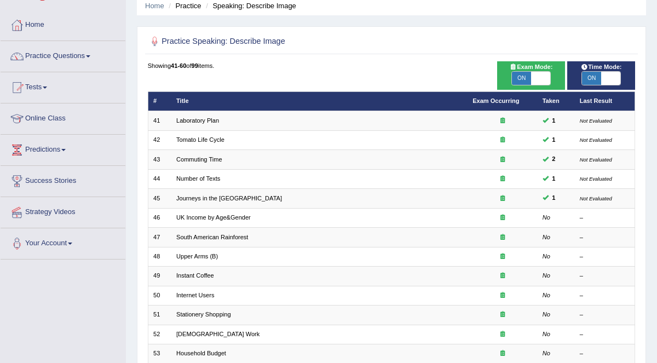
scroll to position [45, 0]
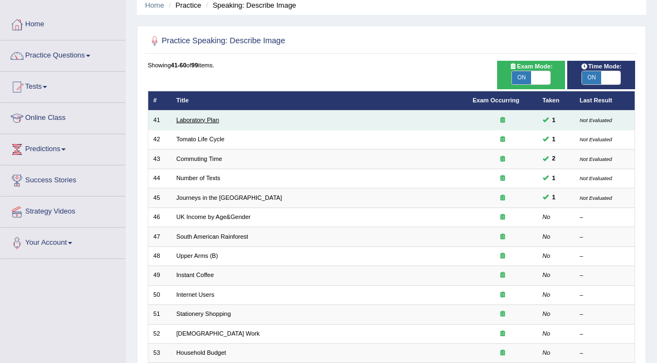
click at [197, 121] on link "Laboratory Plan" at bounding box center [197, 120] width 43 height 7
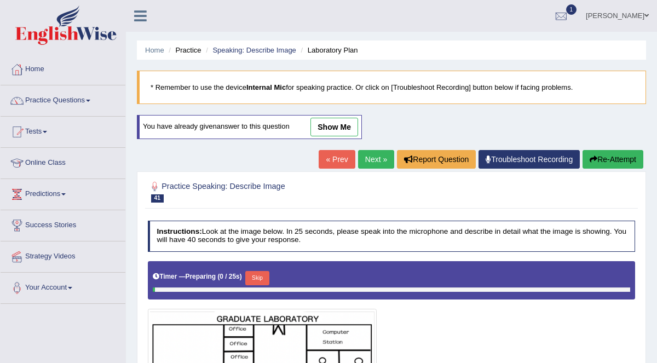
click at [335, 129] on link "show me" at bounding box center [335, 127] width 48 height 19
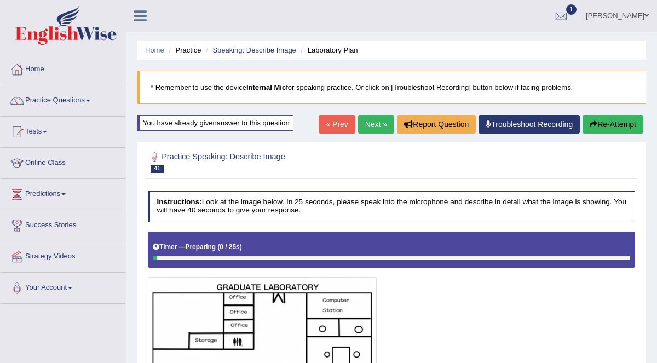
click at [74, 104] on link "Practice Questions" at bounding box center [63, 98] width 125 height 27
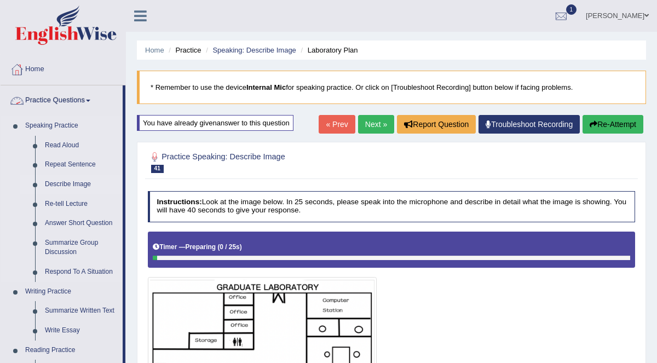
click at [80, 186] on link "Describe Image" at bounding box center [81, 185] width 83 height 20
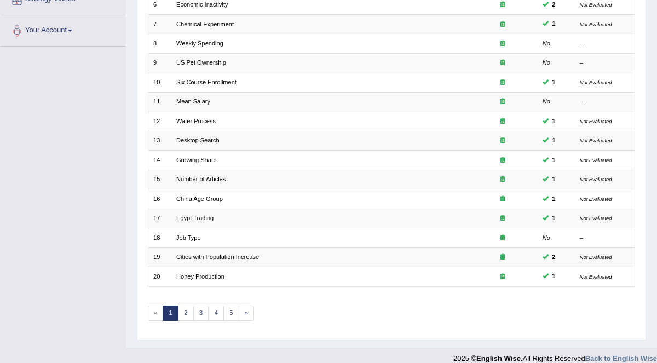
scroll to position [265, 0]
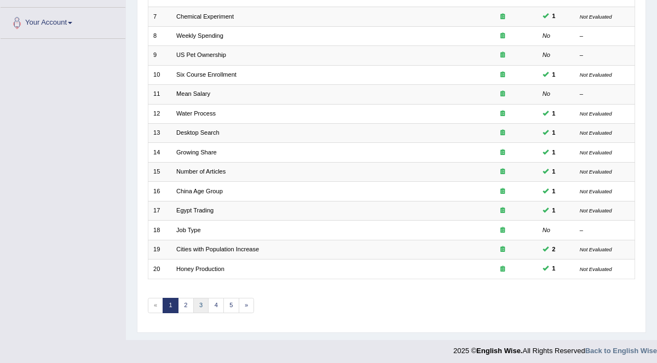
click at [199, 299] on link "3" at bounding box center [201, 305] width 16 height 15
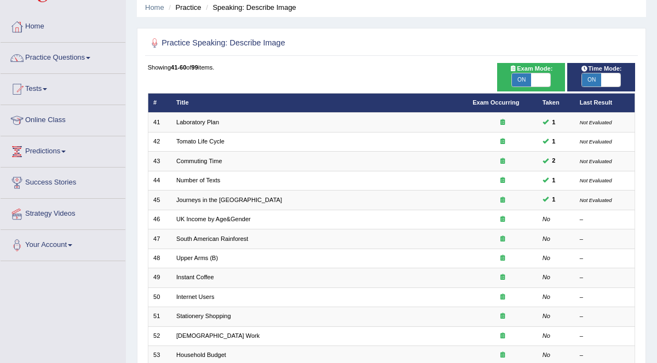
scroll to position [42, 0]
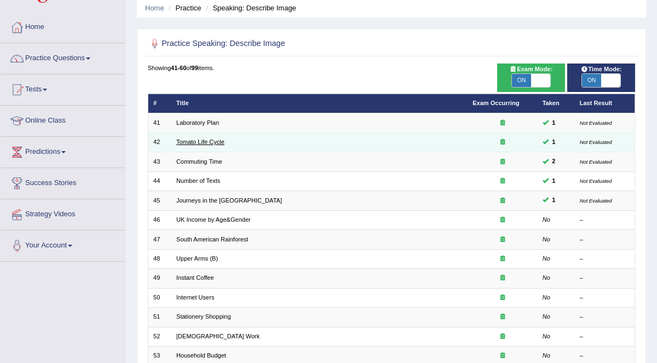
click at [216, 144] on link "Tomato Life Cycle" at bounding box center [200, 142] width 48 height 7
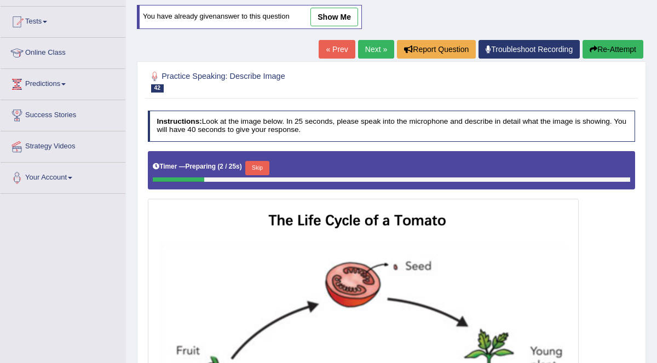
scroll to position [111, 0]
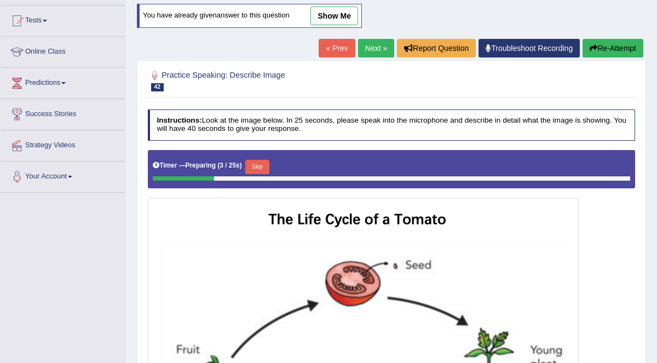
click at [381, 47] on link "Next »" at bounding box center [376, 48] width 36 height 19
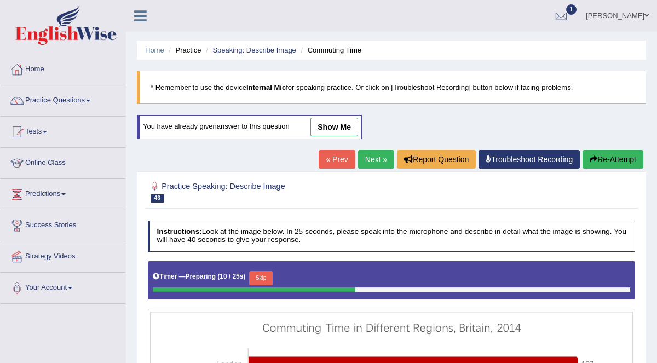
click at [372, 156] on link "Next »" at bounding box center [376, 159] width 36 height 19
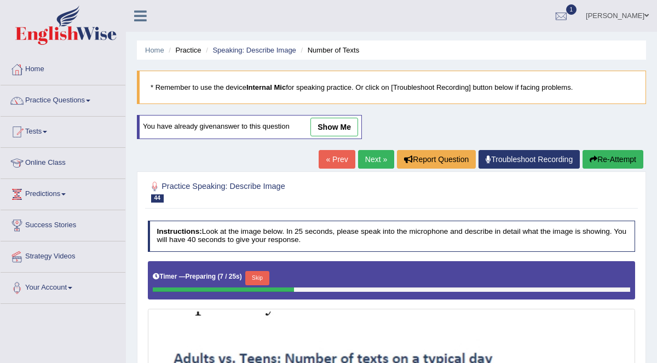
click at [379, 157] on link "Next »" at bounding box center [376, 159] width 36 height 19
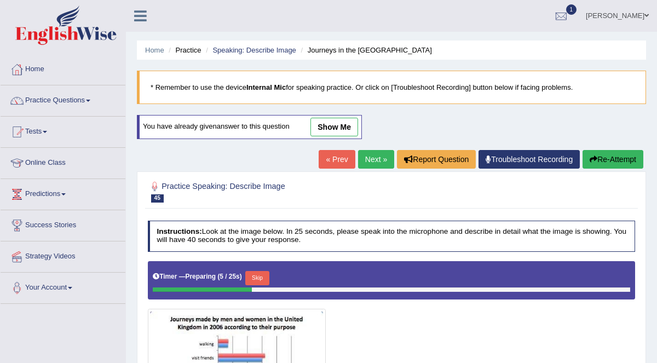
click at [376, 157] on link "Next »" at bounding box center [376, 159] width 36 height 19
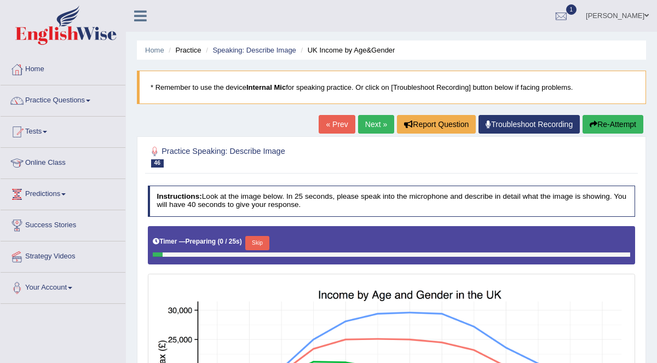
click at [68, 99] on link "Practice Questions" at bounding box center [63, 98] width 125 height 27
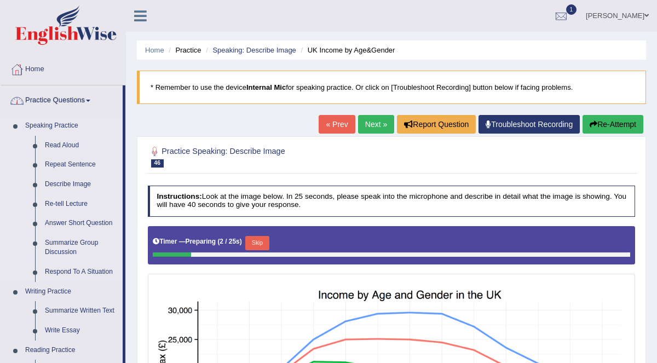
click at [72, 202] on link "Re-tell Lecture" at bounding box center [81, 204] width 83 height 20
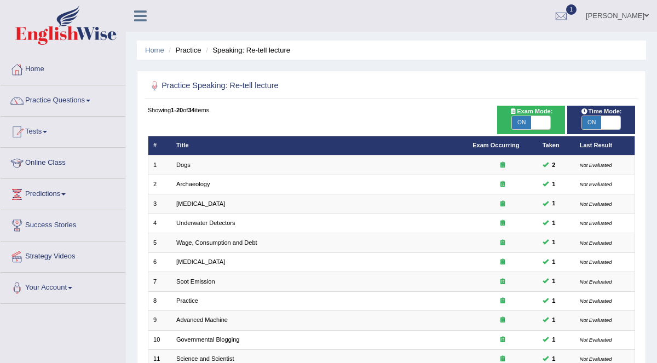
click at [90, 100] on span at bounding box center [88, 101] width 4 height 2
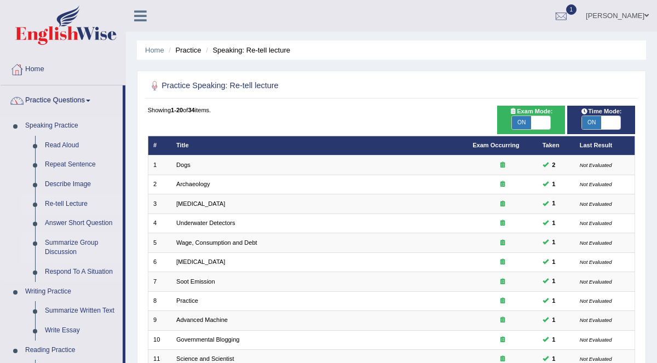
click at [64, 245] on link "Summarize Group Discussion" at bounding box center [81, 247] width 83 height 29
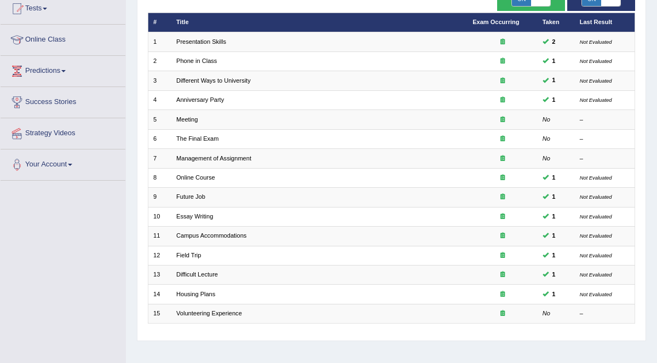
scroll to position [134, 0]
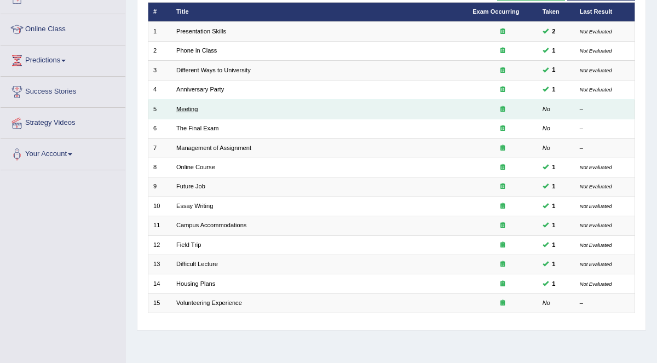
click at [183, 108] on link "Meeting" at bounding box center [186, 109] width 21 height 7
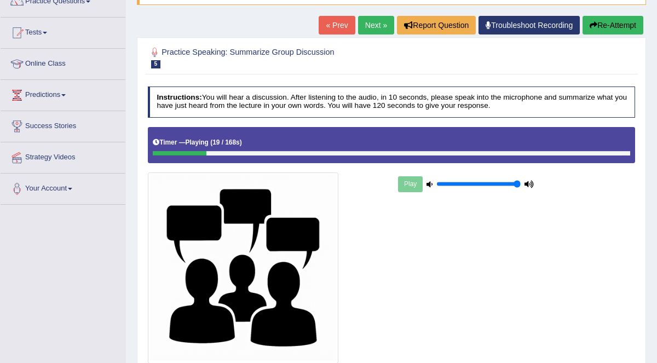
scroll to position [101, 0]
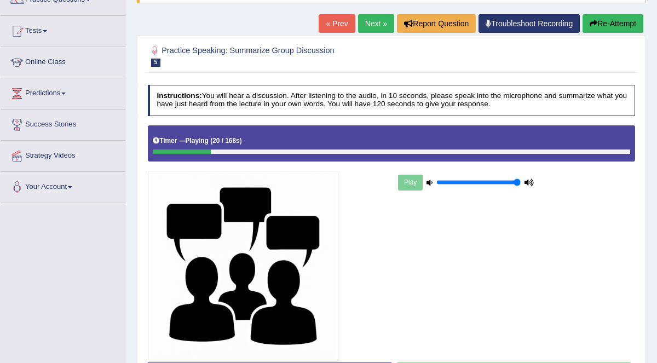
click at [615, 24] on button "Re-Attempt" at bounding box center [613, 23] width 61 height 19
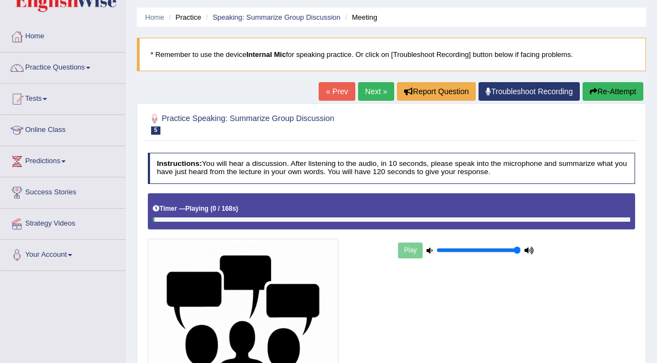
scroll to position [33, 0]
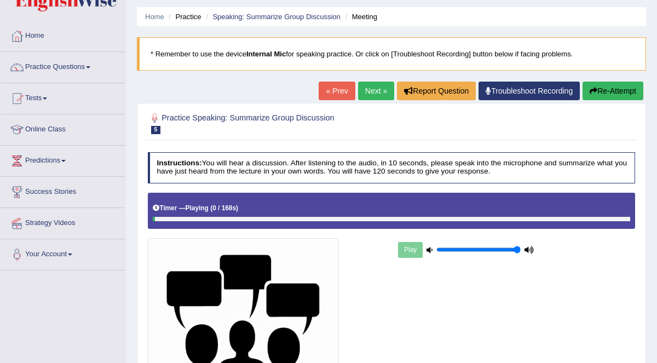
click at [62, 69] on link "Practice Questions" at bounding box center [63, 65] width 125 height 27
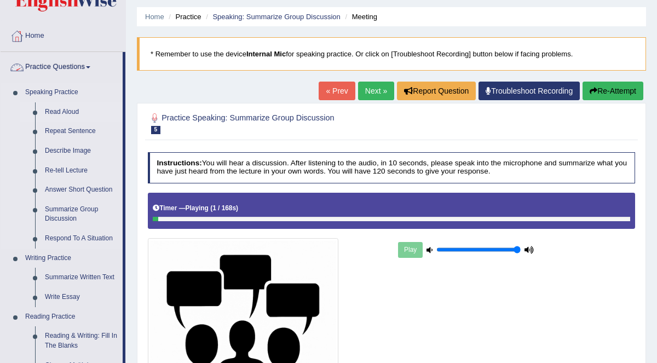
click at [70, 110] on link "Read Aloud" at bounding box center [81, 112] width 83 height 20
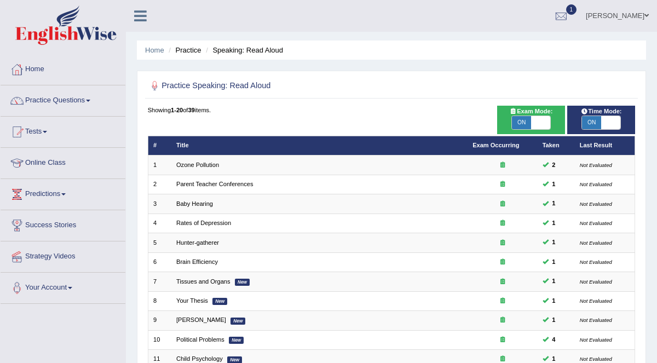
scroll to position [265, 0]
